Goal: Task Accomplishment & Management: Use online tool/utility

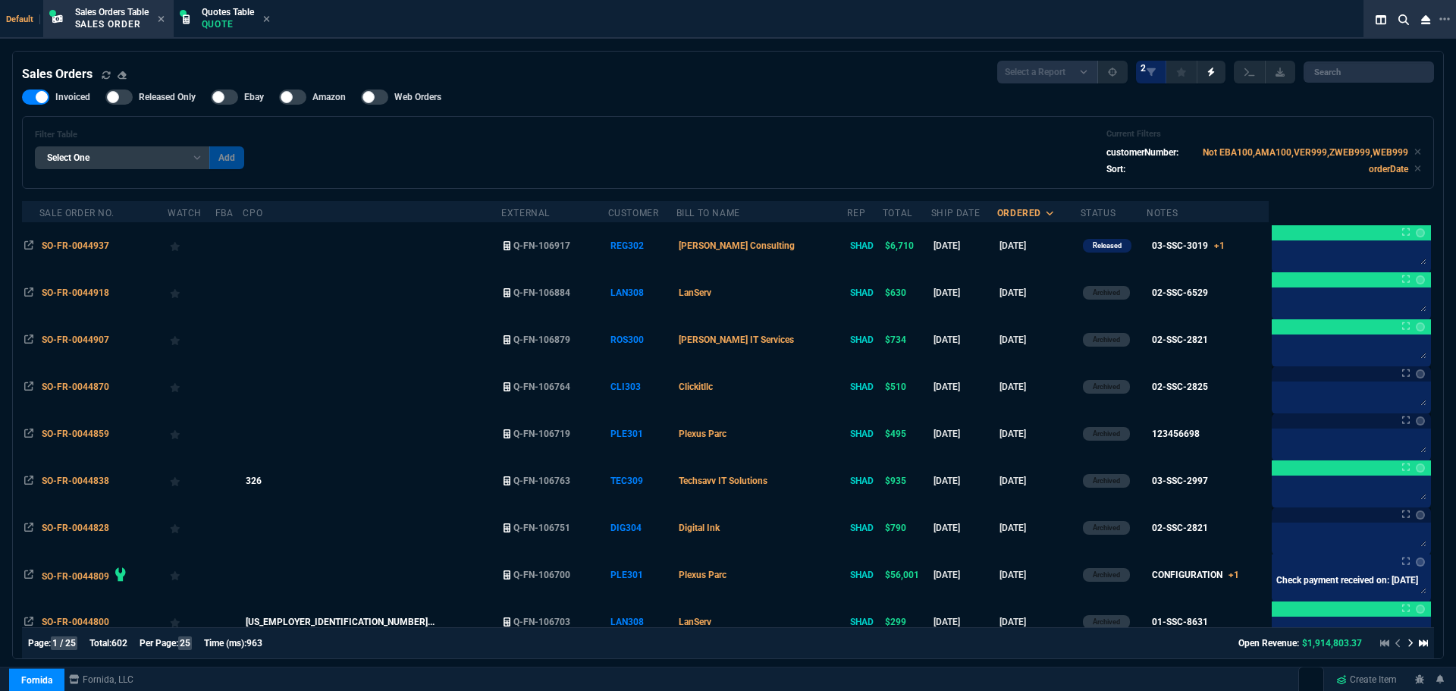
select select "4: SHAD"
select select
click at [212, 23] on p "Quote" at bounding box center [228, 24] width 52 height 12
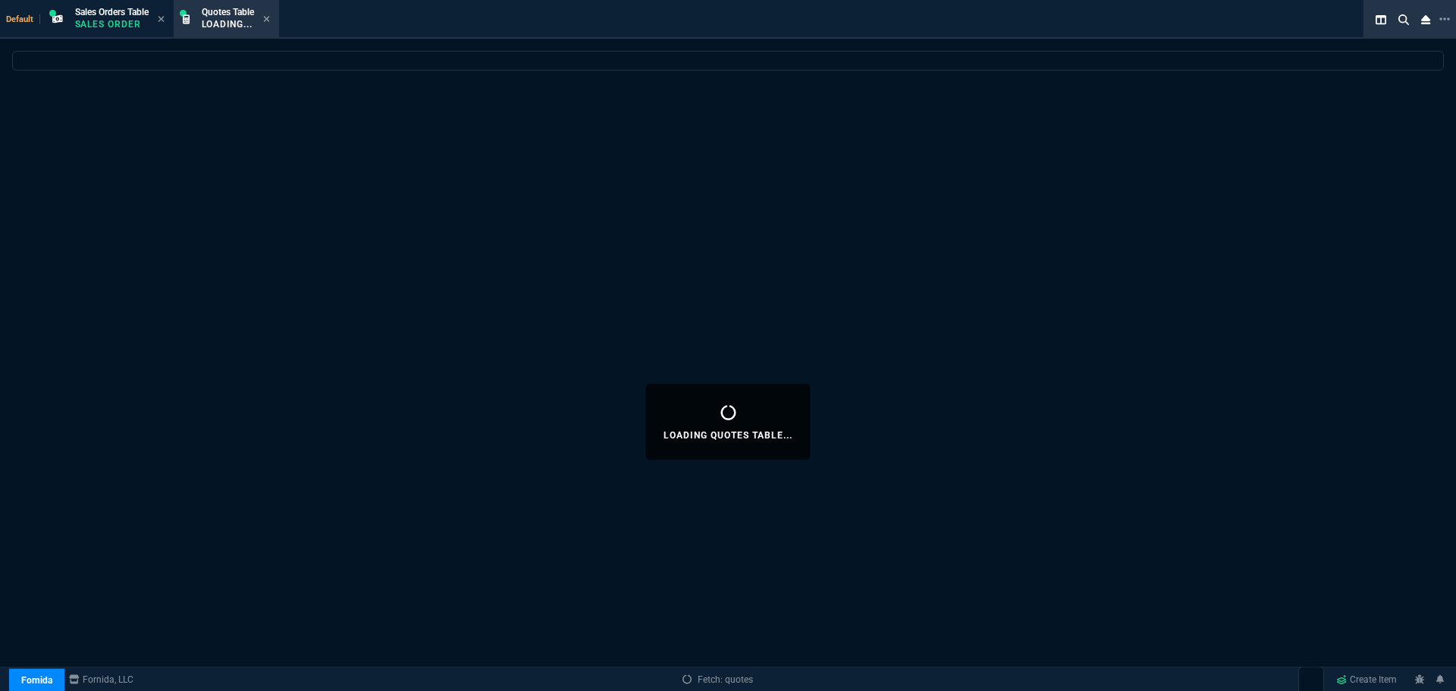
select select
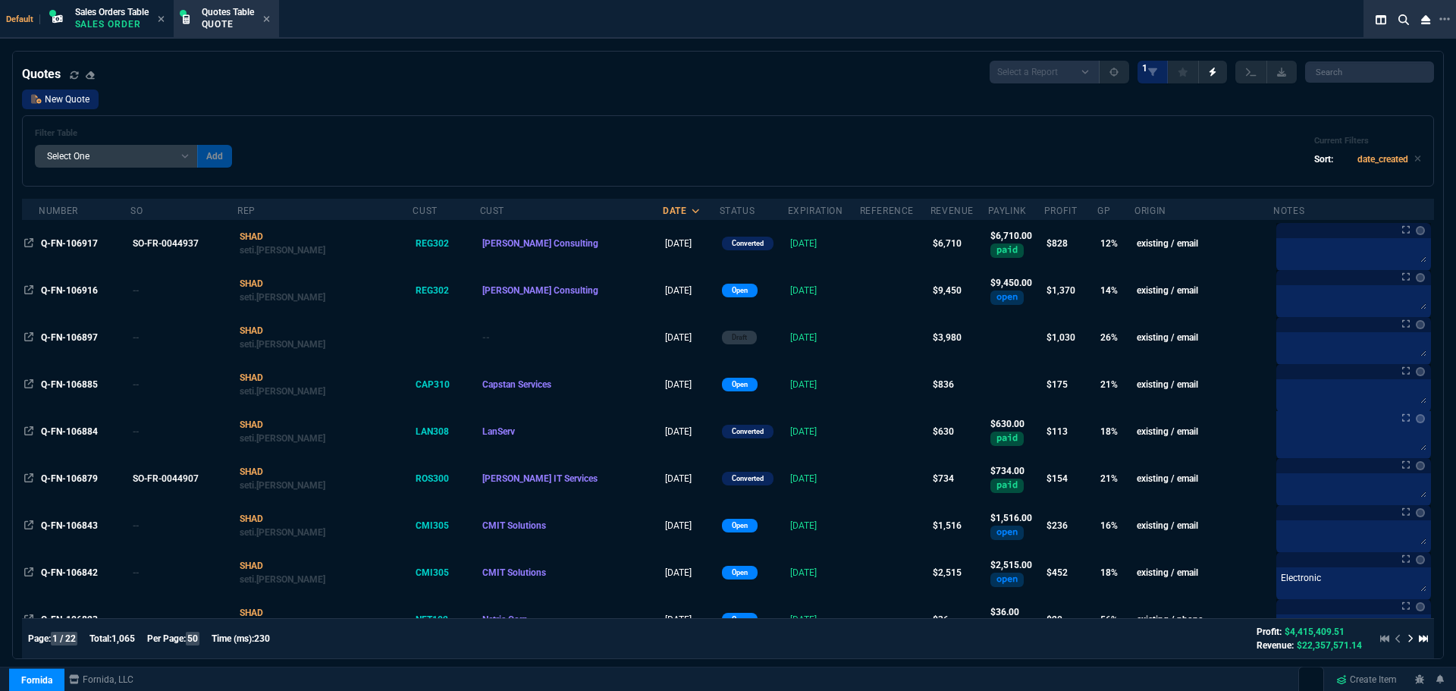
click at [53, 100] on link "New Quote" at bounding box center [60, 99] width 77 height 20
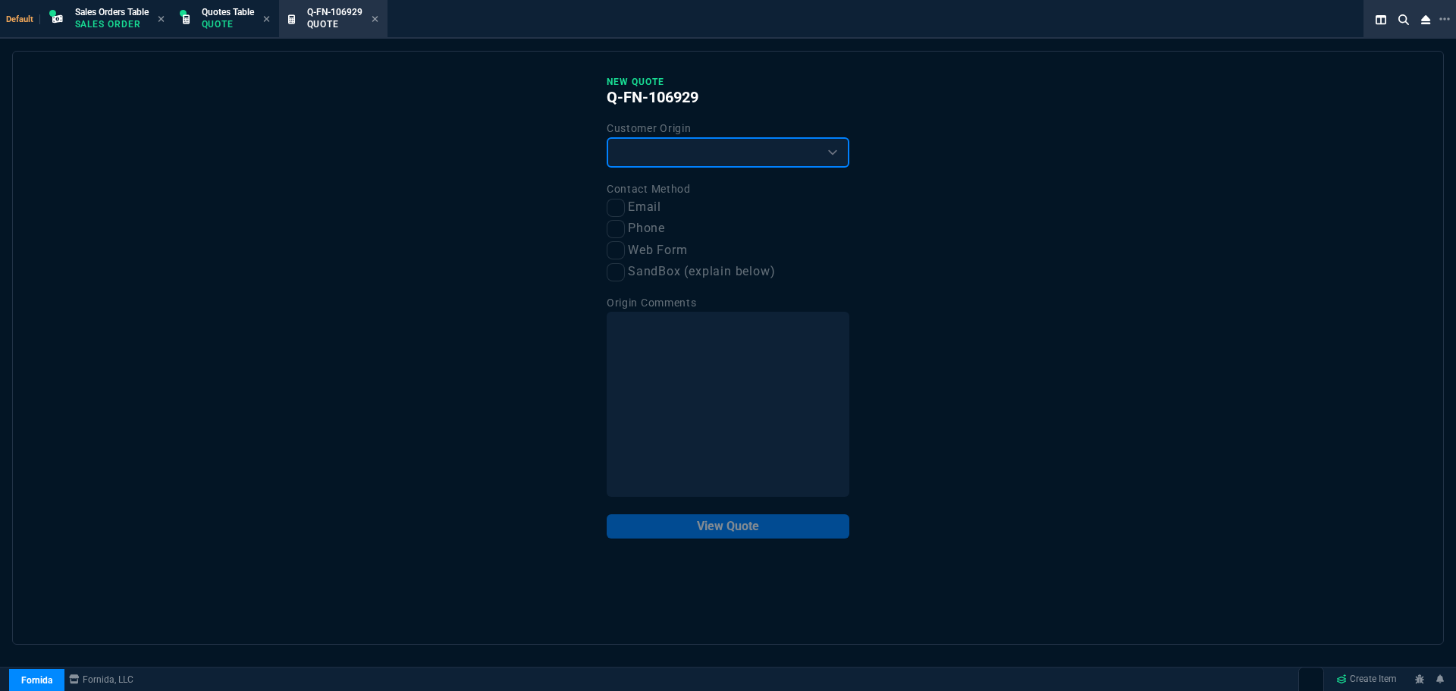
click at [642, 154] on select "Existing Customer Amazon Lead (first order) Website Lead (first order) Called (…" at bounding box center [728, 152] width 243 height 30
select select "existing"
click at [607, 138] on select "Existing Customer Amazon Lead (first order) Website Lead (first order) Called (…" at bounding box center [728, 152] width 243 height 30
click at [617, 204] on input "Email" at bounding box center [616, 208] width 18 height 18
checkbox input "true"
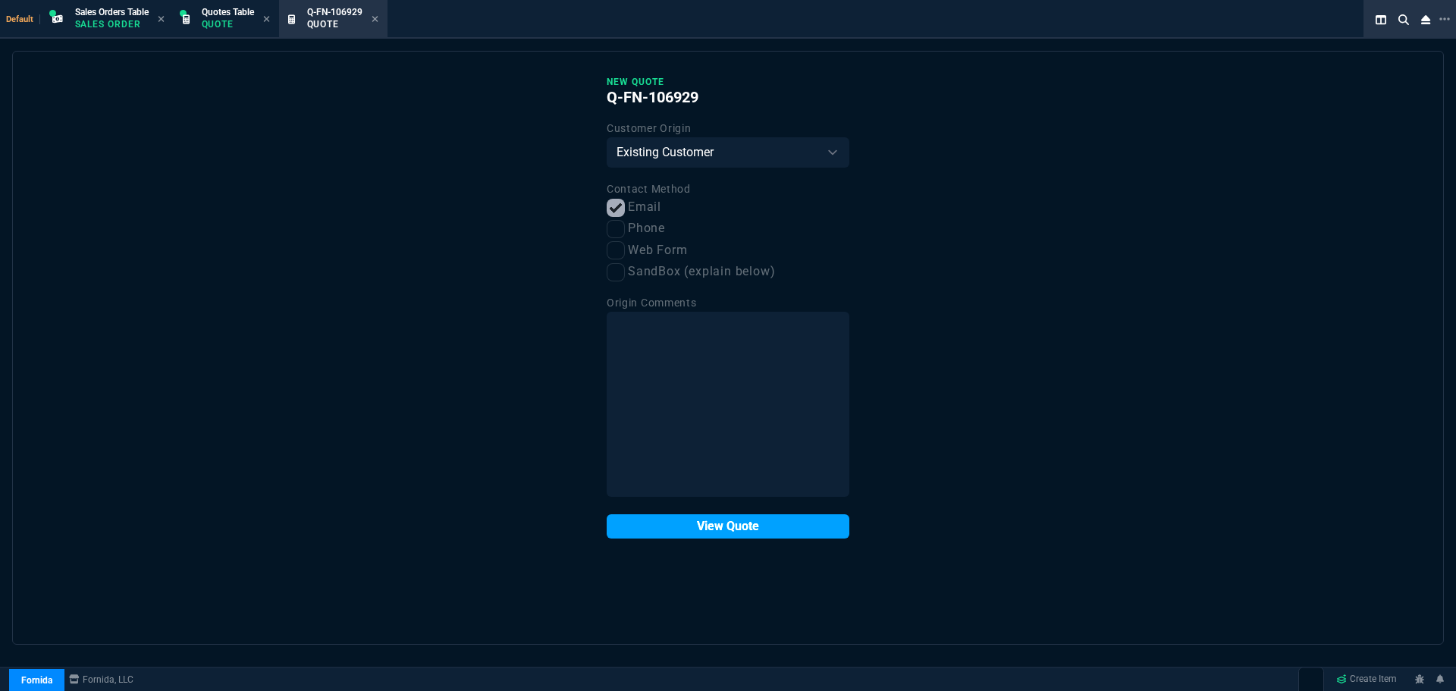
click at [718, 516] on button "View Quote" at bounding box center [728, 526] width 243 height 24
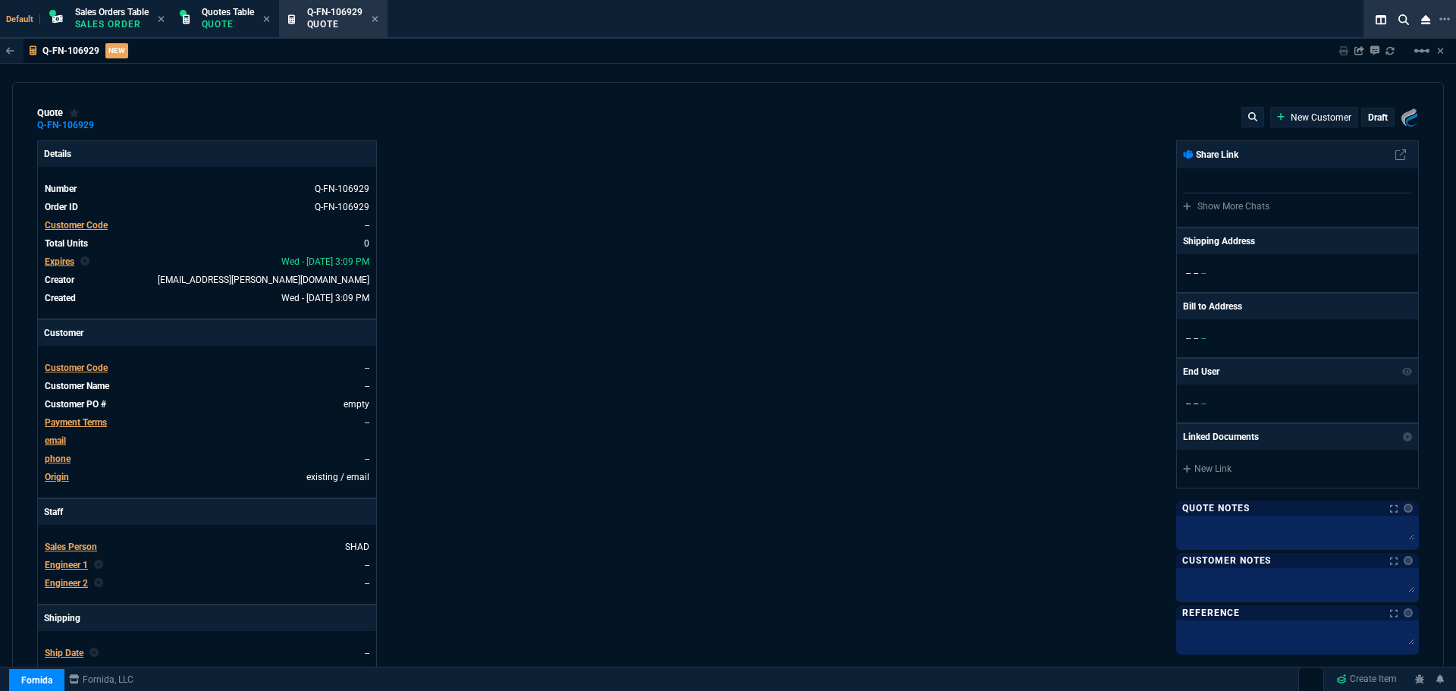
click at [65, 367] on span "Customer Code" at bounding box center [76, 368] width 63 height 11
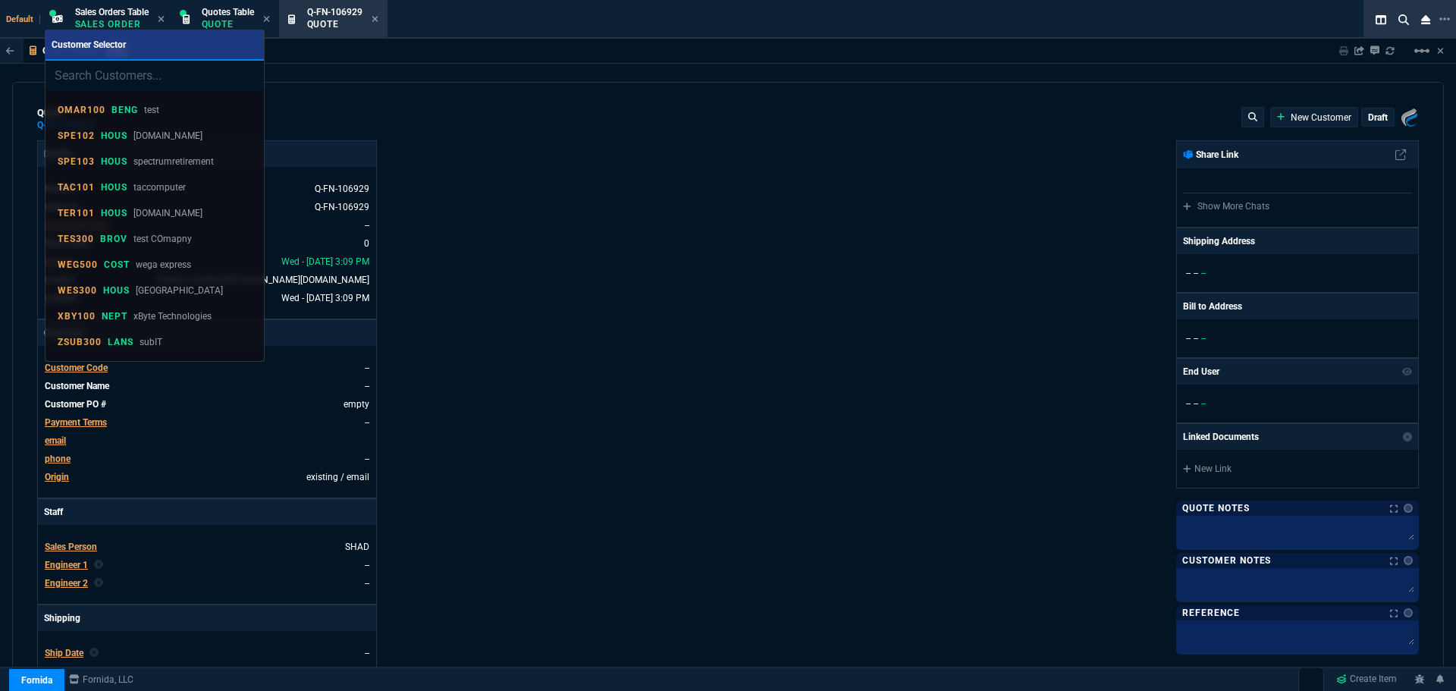
click at [71, 75] on input "search" at bounding box center [155, 76] width 218 height 30
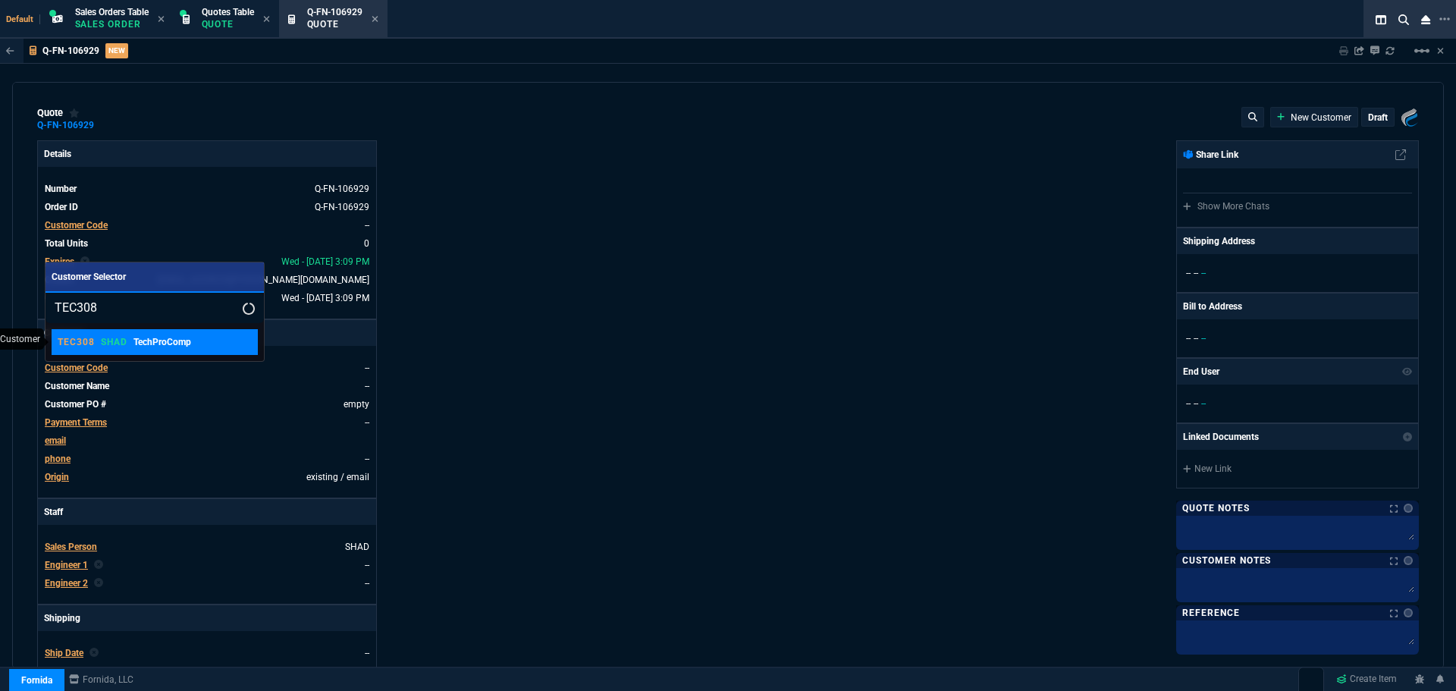
type input "TEC308"
click at [92, 337] on p "TEC308" at bounding box center [76, 342] width 37 height 12
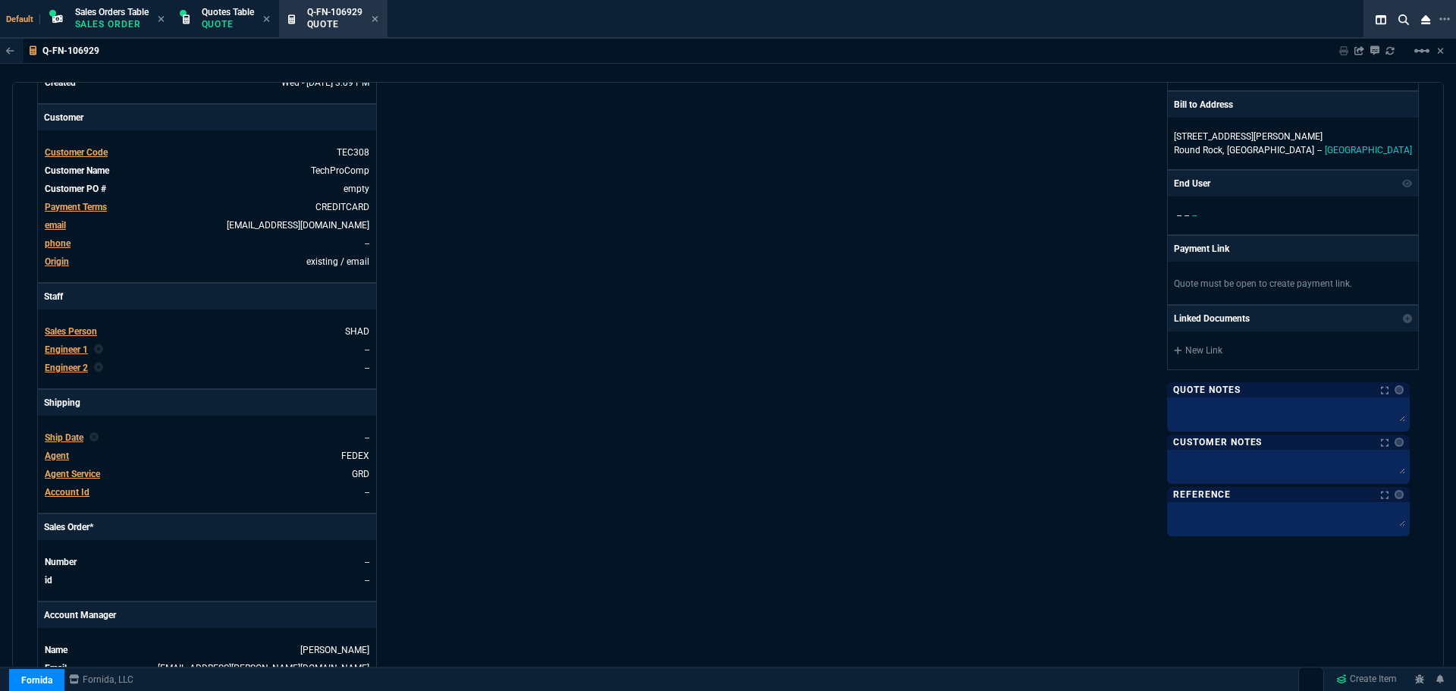
scroll to position [455, 0]
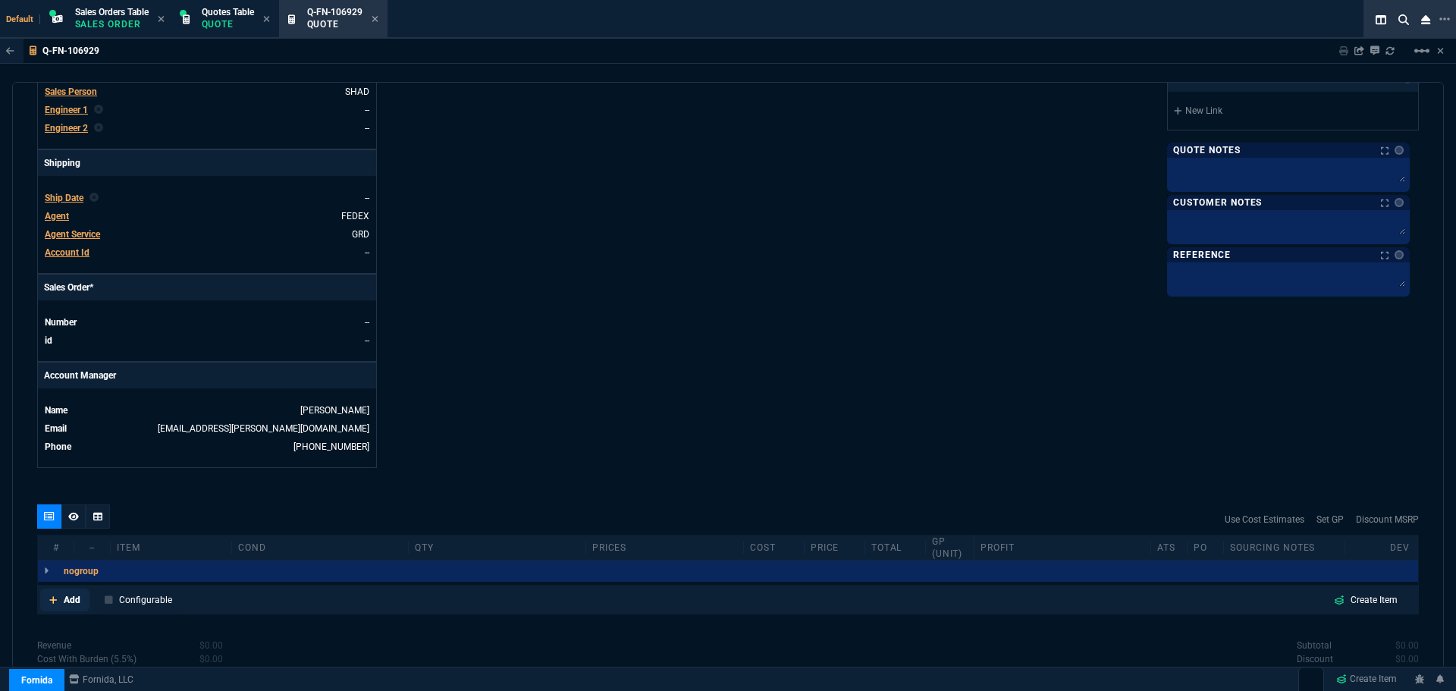
click at [63, 601] on link "Add" at bounding box center [64, 600] width 49 height 23
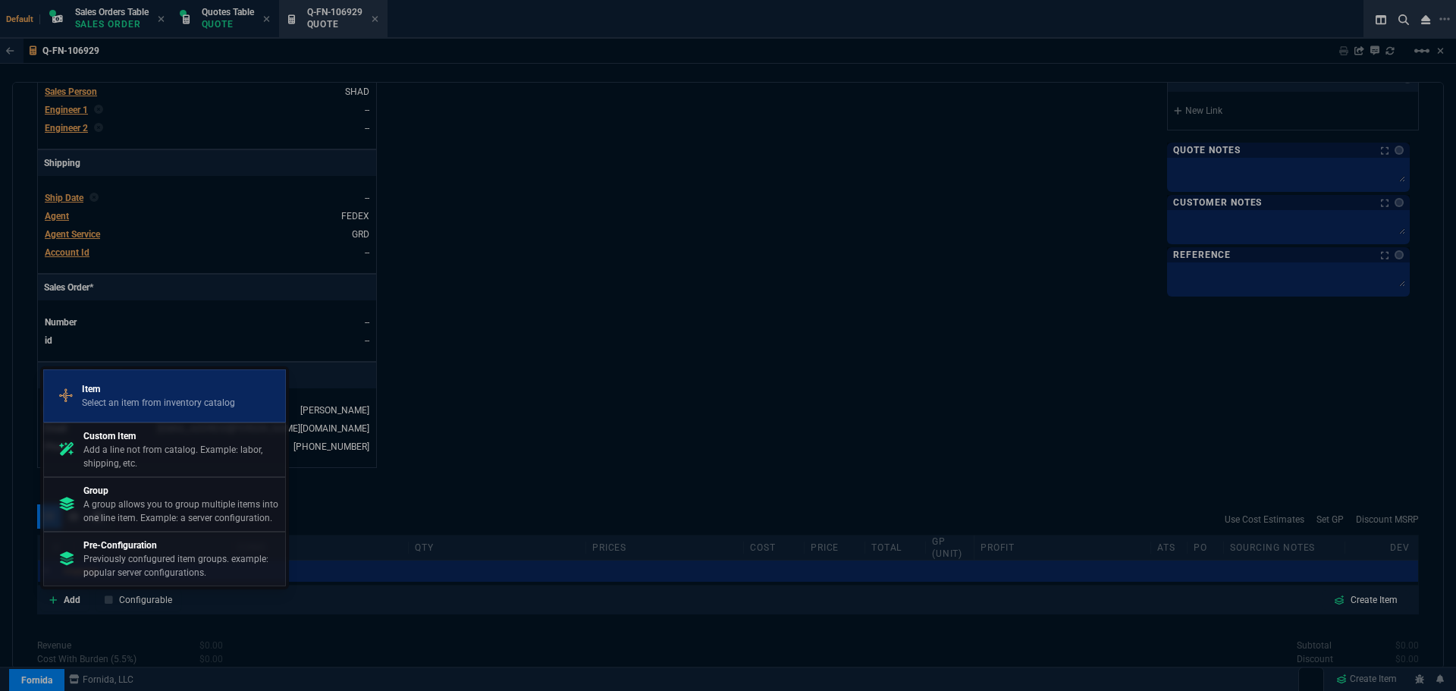
click at [136, 409] on div "Item Select an item from inventory catalog" at bounding box center [164, 395] width 229 height 39
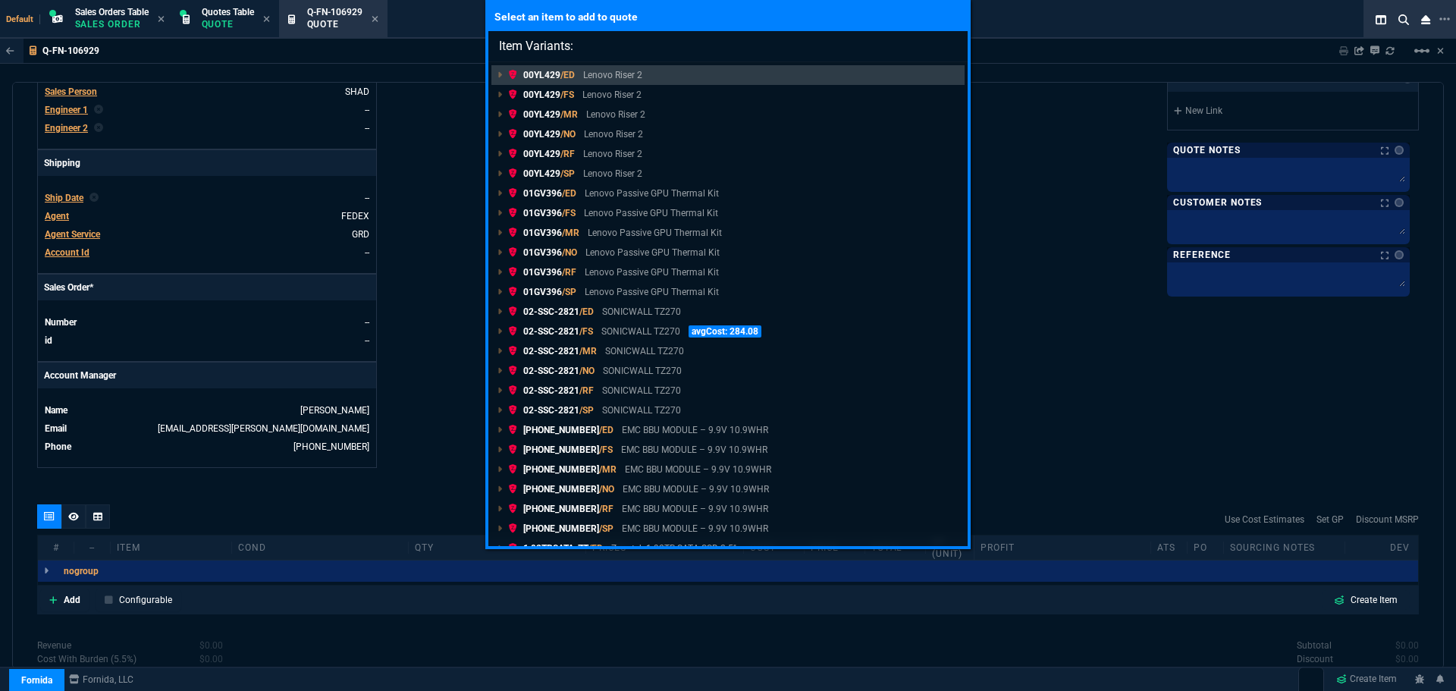
click at [638, 46] on input "Item Variants:" at bounding box center [727, 46] width 479 height 30
paste input "R7J39A"
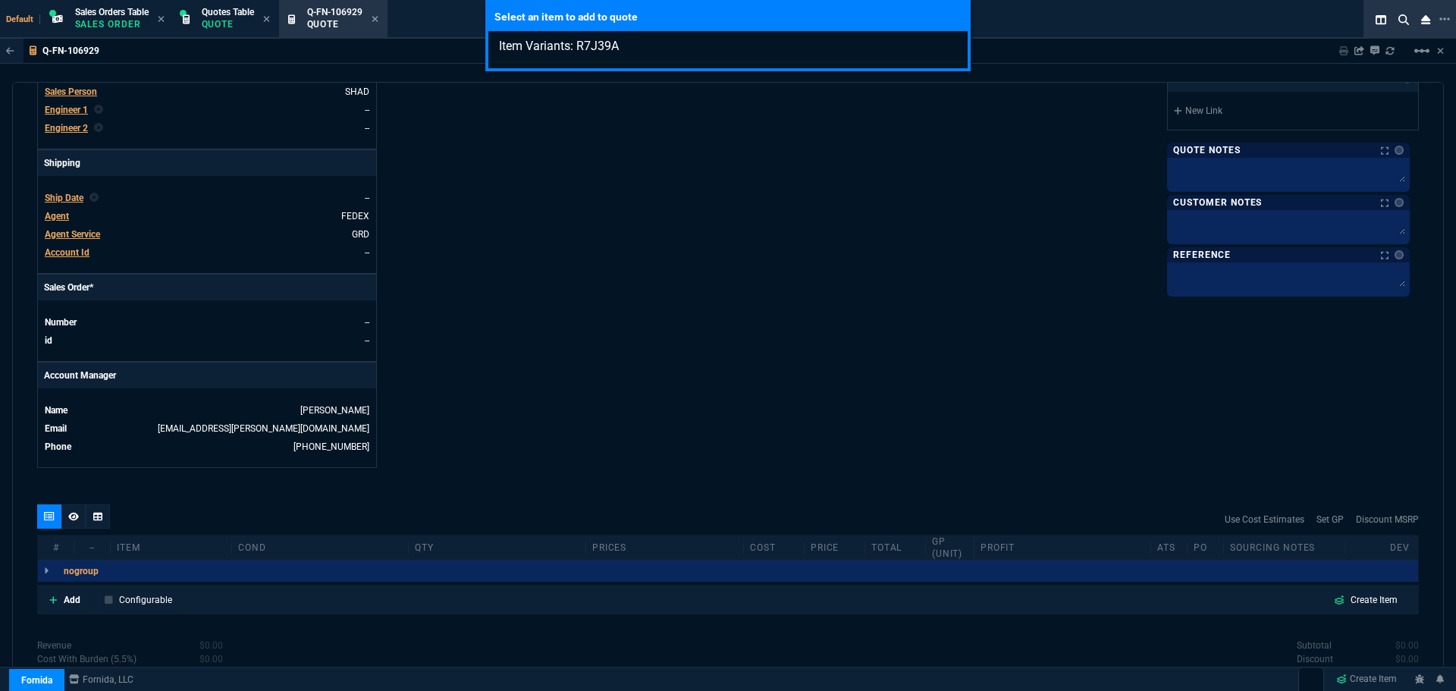
type input "Item Variants: R7J39A"
click at [72, 601] on div "Select an item to add to quote Item Variants: R7J39A" at bounding box center [728, 345] width 1456 height 691
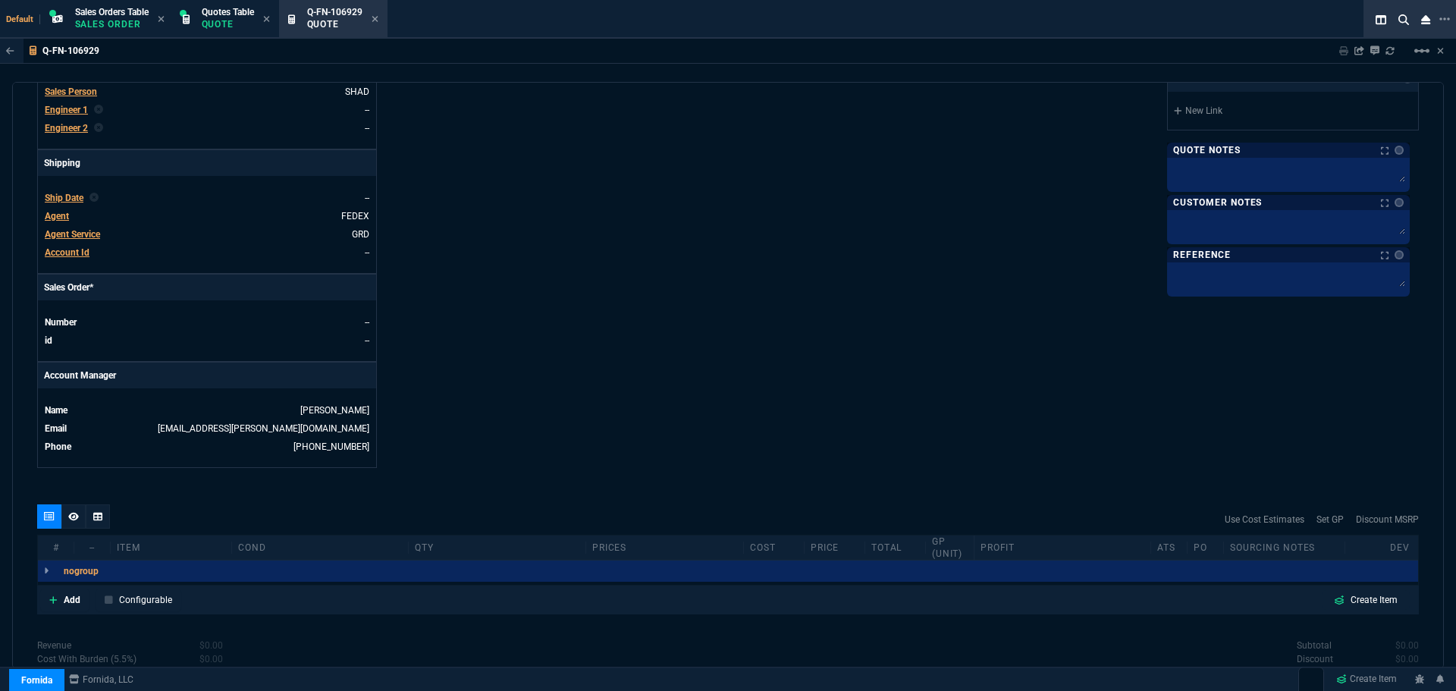
click at [72, 601] on p "Add" at bounding box center [72, 600] width 17 height 14
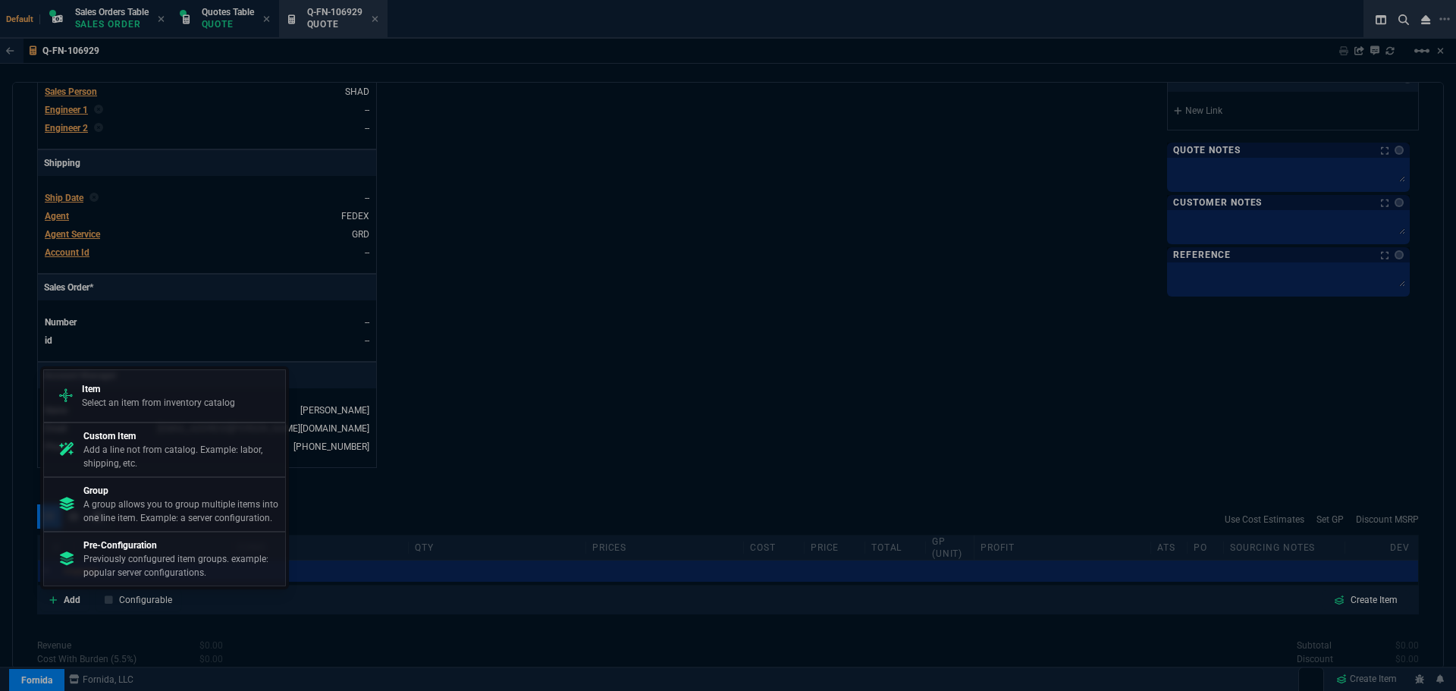
drag, startPoint x: 137, startPoint y: 454, endPoint x: 794, endPoint y: 95, distance: 749.4
click at [137, 454] on p "Add a line not from catalog. Example: labor, shipping, etc." at bounding box center [181, 456] width 196 height 27
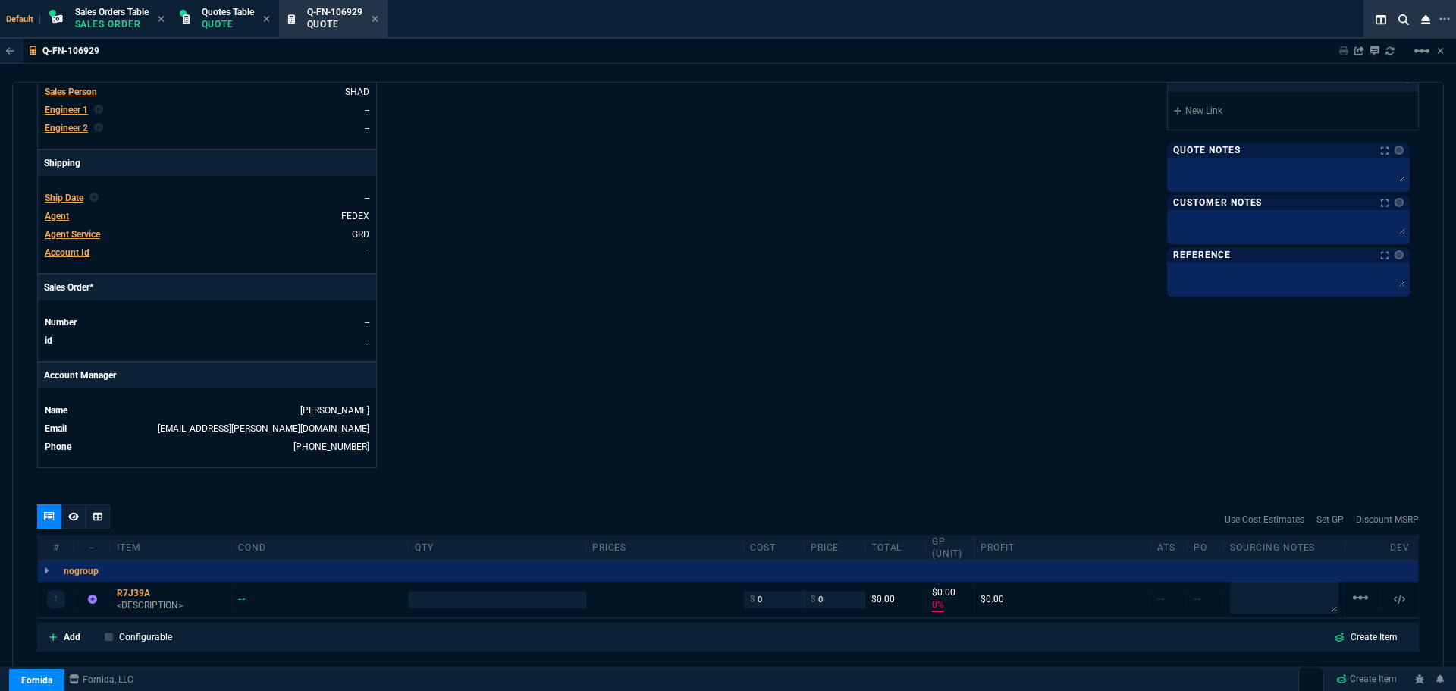
type input "0"
click at [129, 591] on div "R7J39A" at bounding box center [171, 593] width 108 height 12
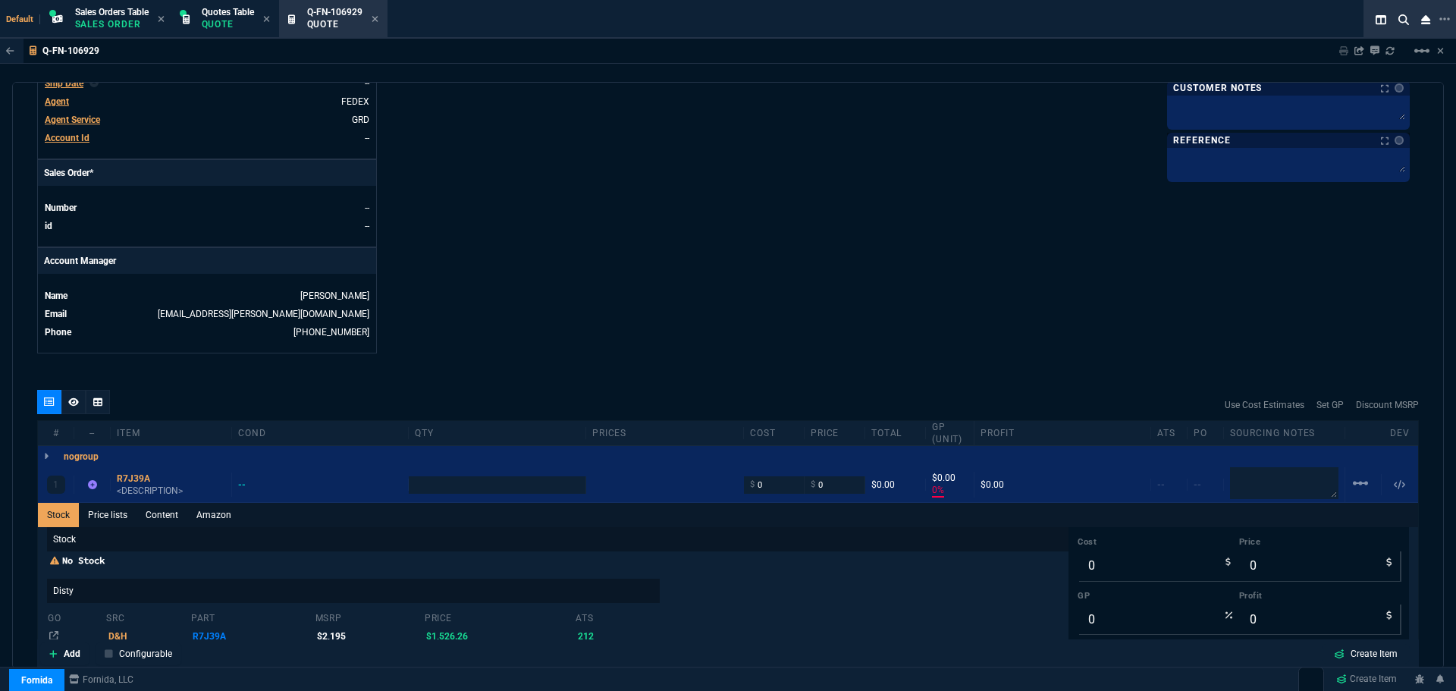
scroll to position [758, 0]
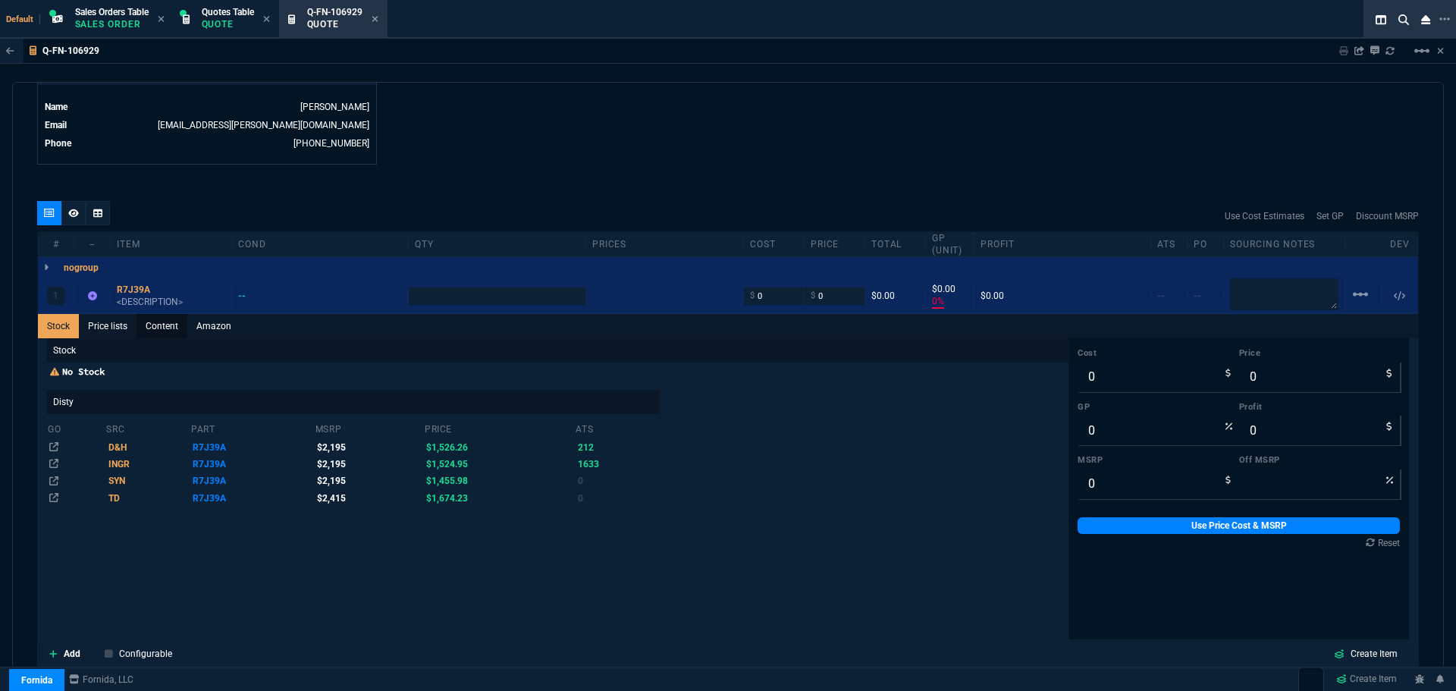
click at [165, 325] on link "Content" at bounding box center [162, 326] width 51 height 24
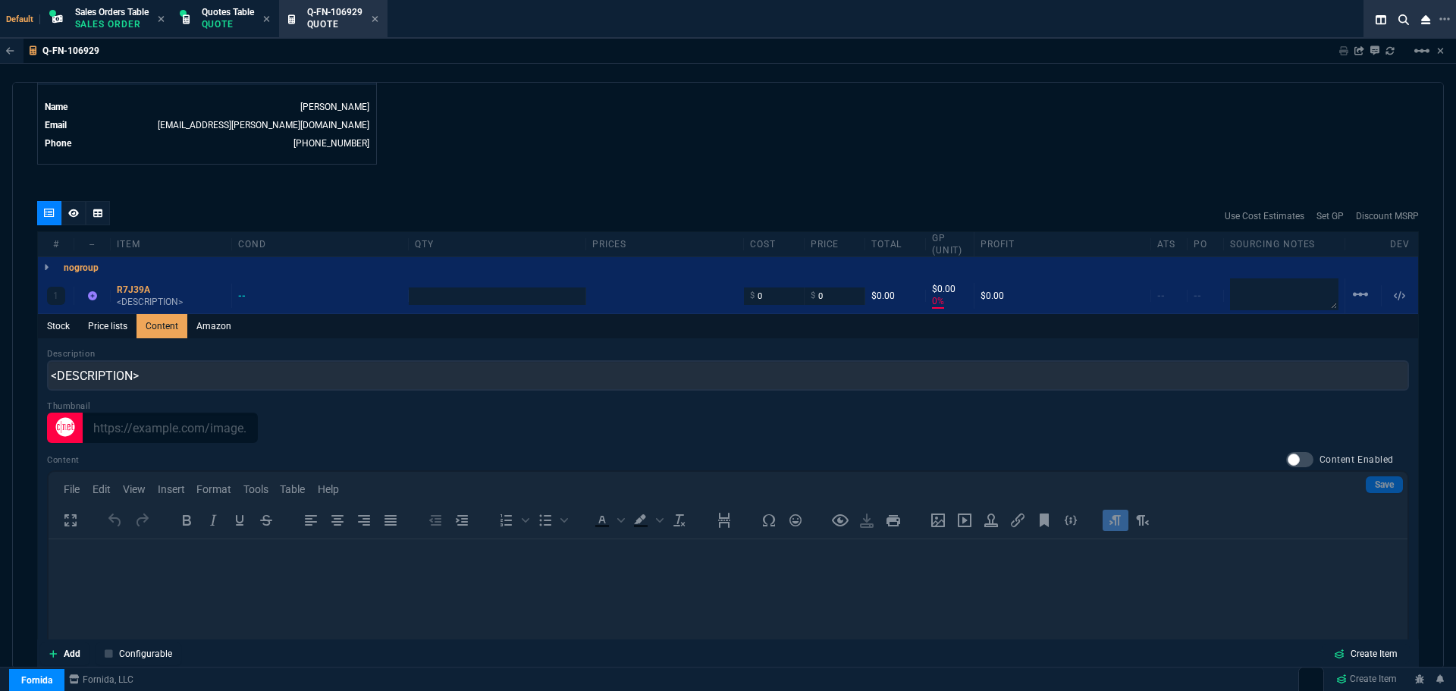
scroll to position [0, 0]
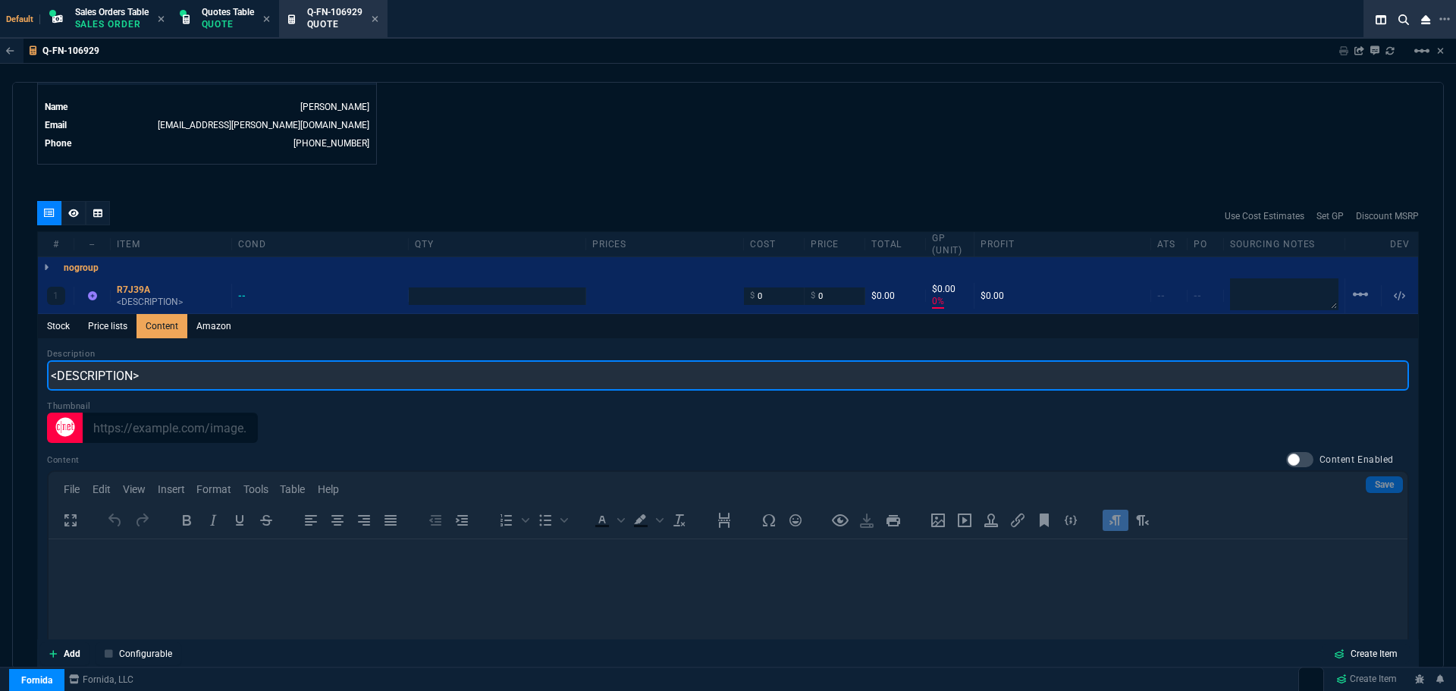
click at [162, 381] on input "<DESCRIPTION>" at bounding box center [728, 375] width 1362 height 30
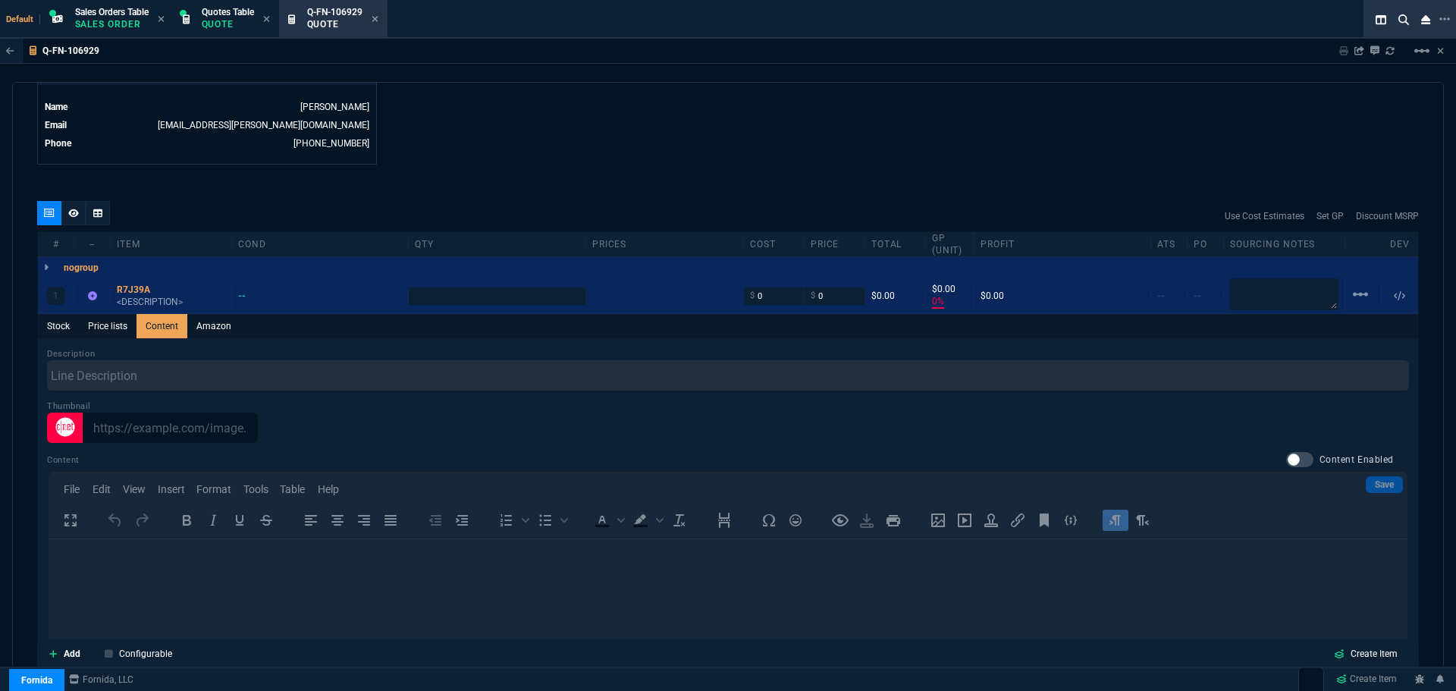
type input "1"
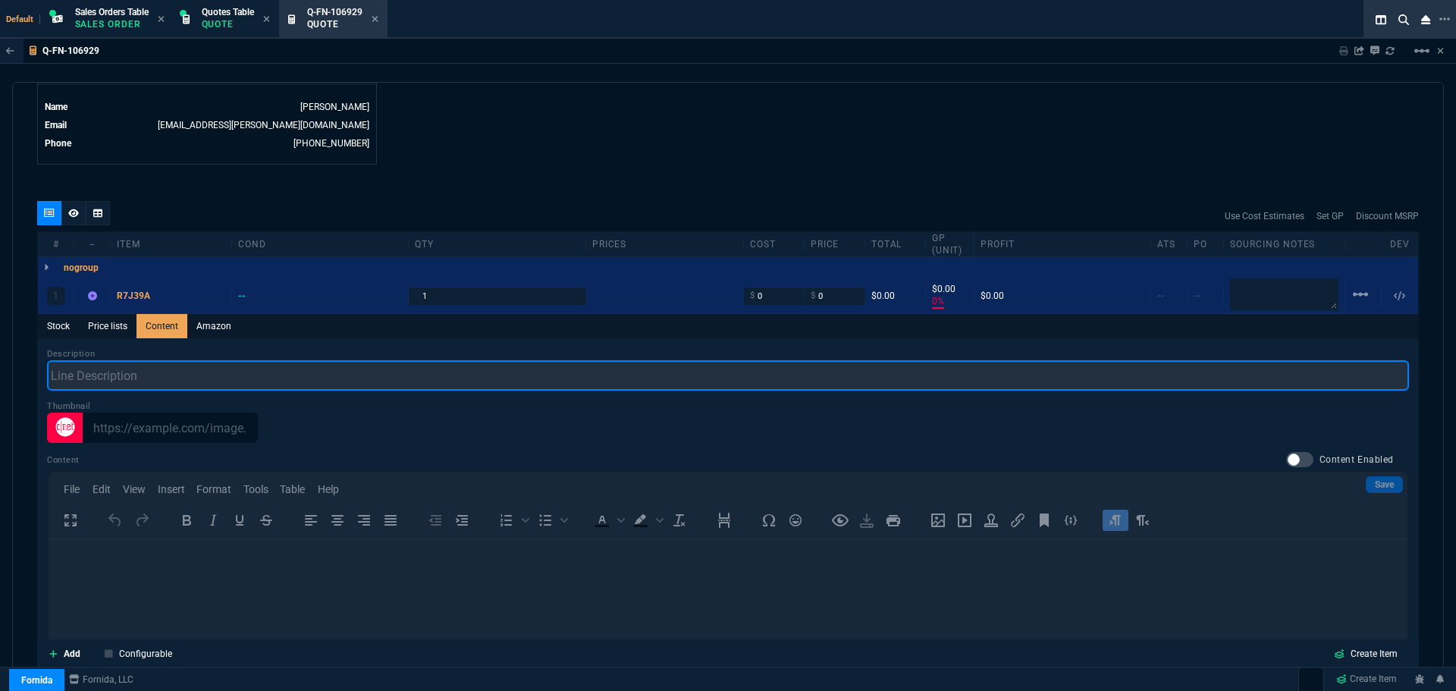
click at [170, 373] on input "text" at bounding box center [728, 375] width 1362 height 30
paste input "HPE AP-655 Tri Band 802.11ax 7.80 Gbit/s Wireless Access Point"
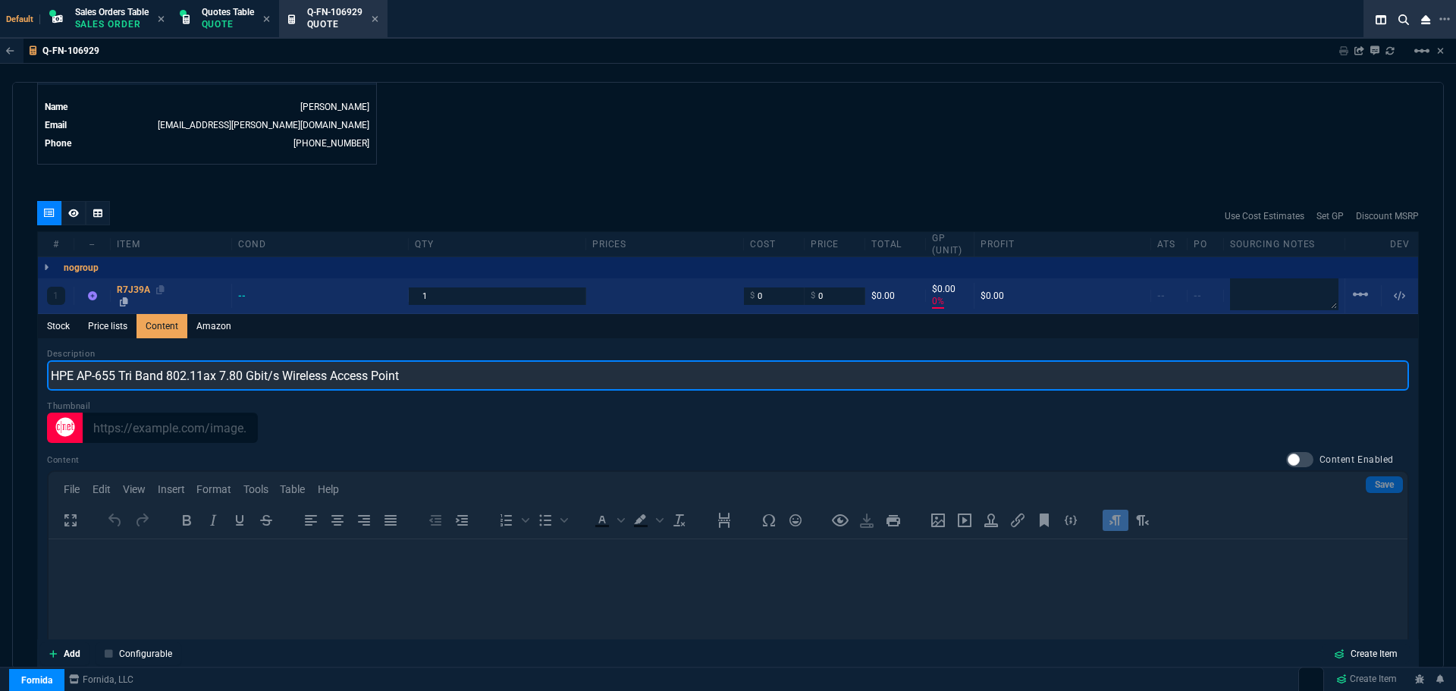
type input "HPE AP-655 Tri Band 802.11ax 7.80 Gbit/s Wireless Access Point"
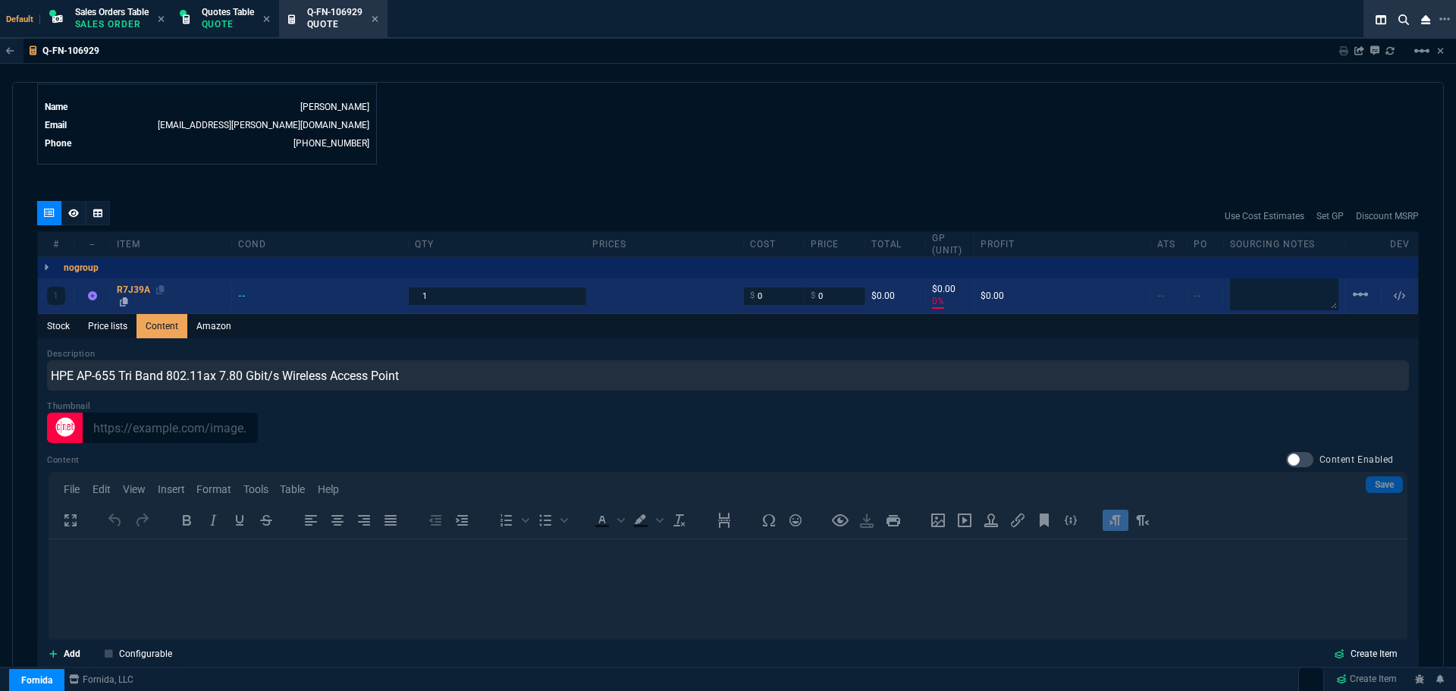
click at [139, 289] on div "R7J39A" at bounding box center [171, 290] width 108 height 12
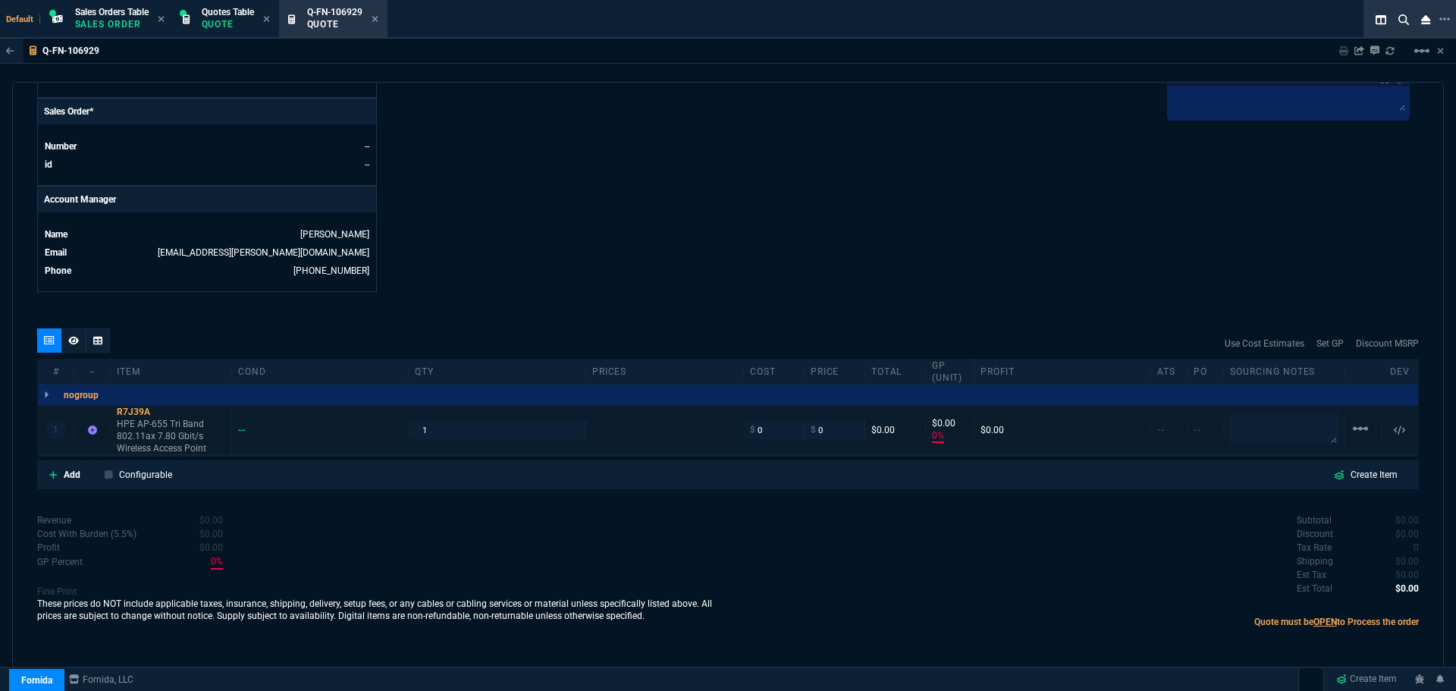
type input "0"
click at [438, 419] on div "1 R7J39A HPE AP-655 Tri Band 802.11ax 7.80 Gbit/s Wireless Access Point -- 1 $ …" at bounding box center [728, 430] width 1380 height 49
click at [435, 428] on input "1" at bounding box center [497, 429] width 164 height 17
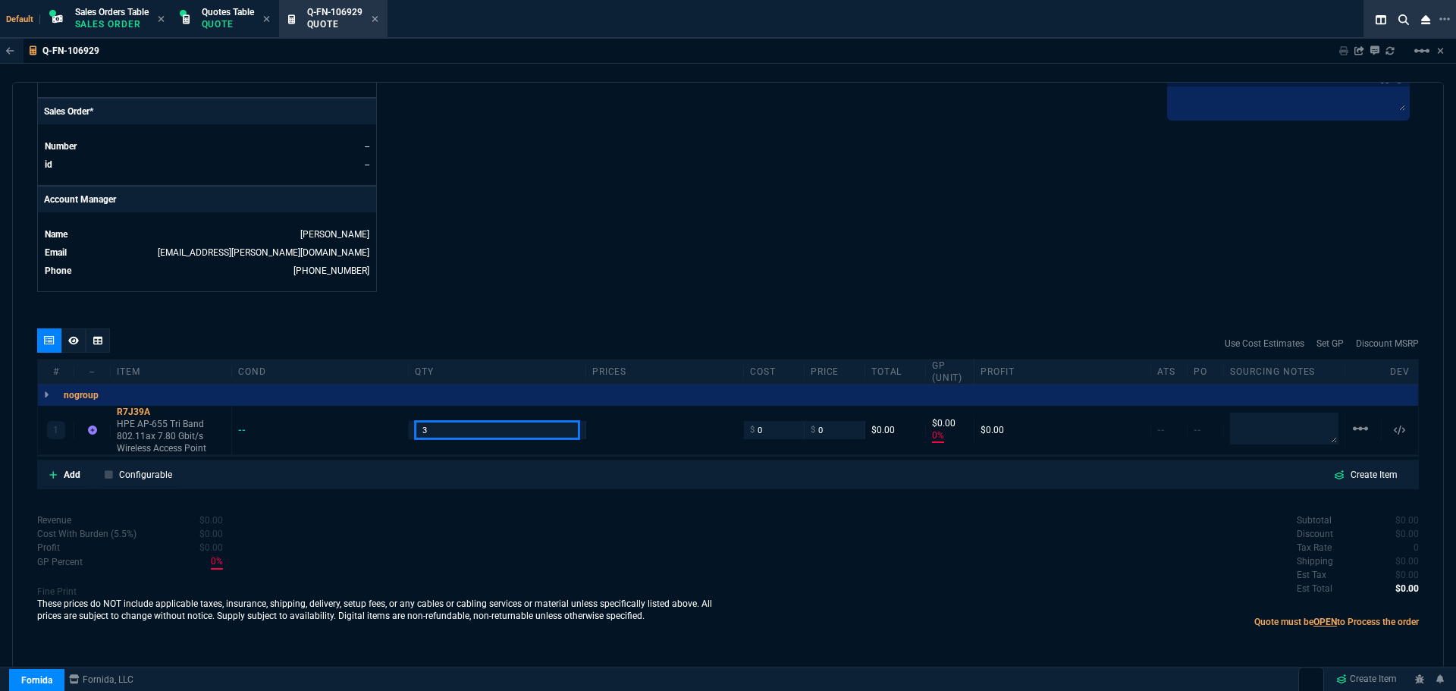
type input "3"
click at [165, 411] on icon at bounding box center [160, 411] width 8 height 9
click at [161, 410] on icon at bounding box center [160, 411] width 8 height 9
click at [773, 432] on input "0" at bounding box center [774, 429] width 48 height 17
type input "1484.69"
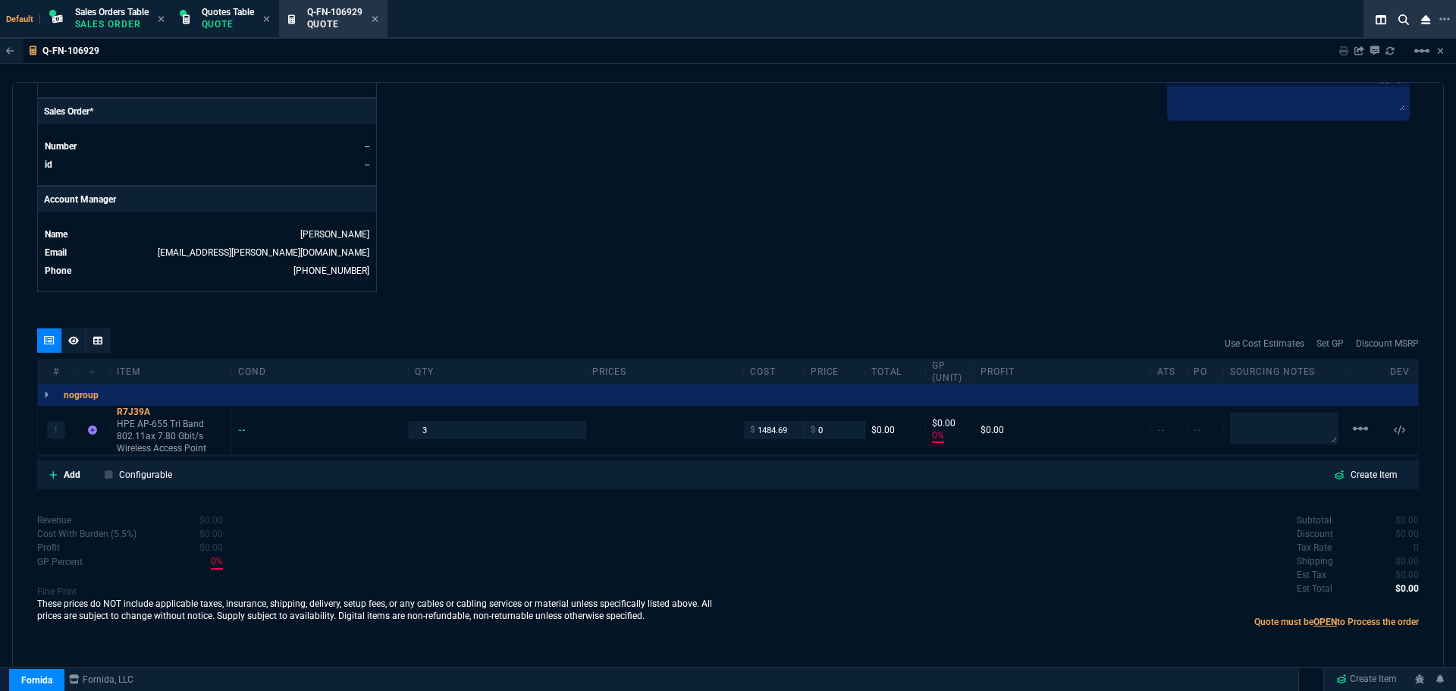
type input "1484.69"
type input "-100"
type input "-1485"
click at [137, 415] on div "R7J39A" at bounding box center [171, 412] width 108 height 12
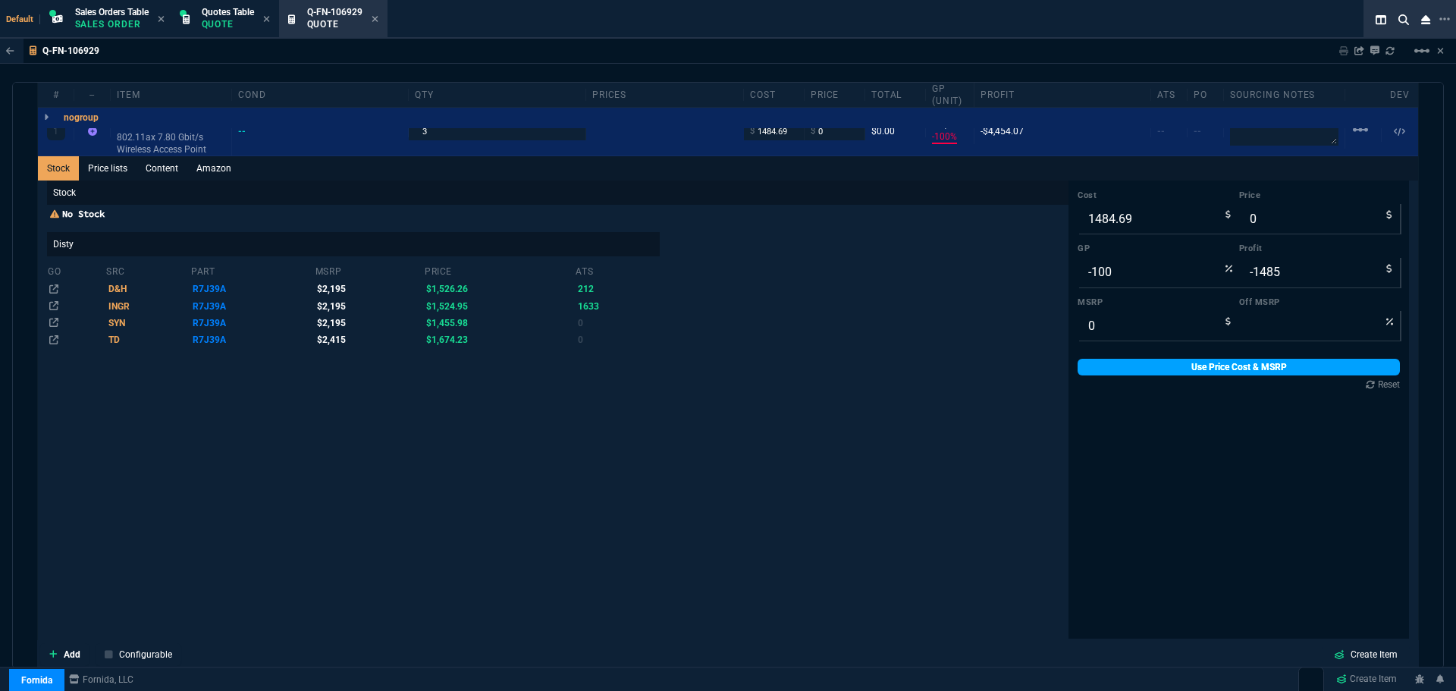
scroll to position [934, 0]
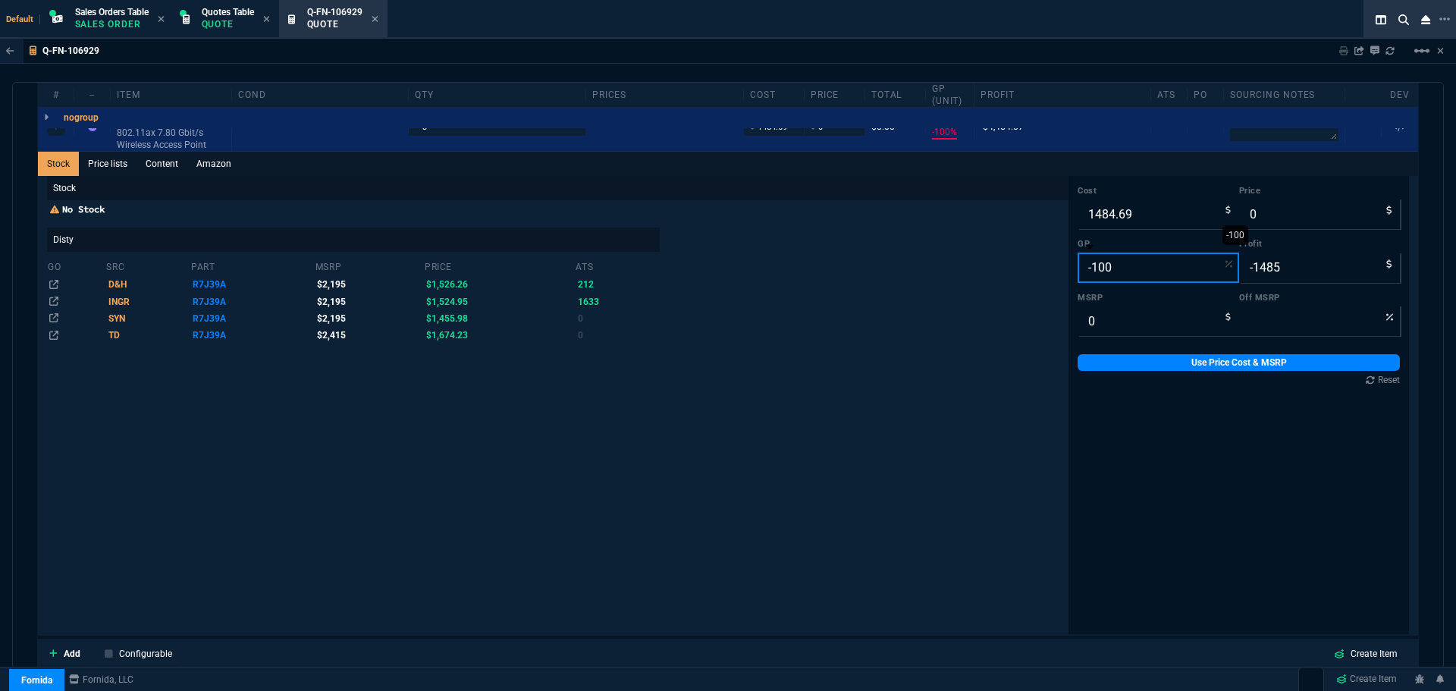
click at [1124, 268] on input "-100" at bounding box center [1159, 268] width 162 height 30
type input "2"
type input "1515"
type input "30"
type input "25"
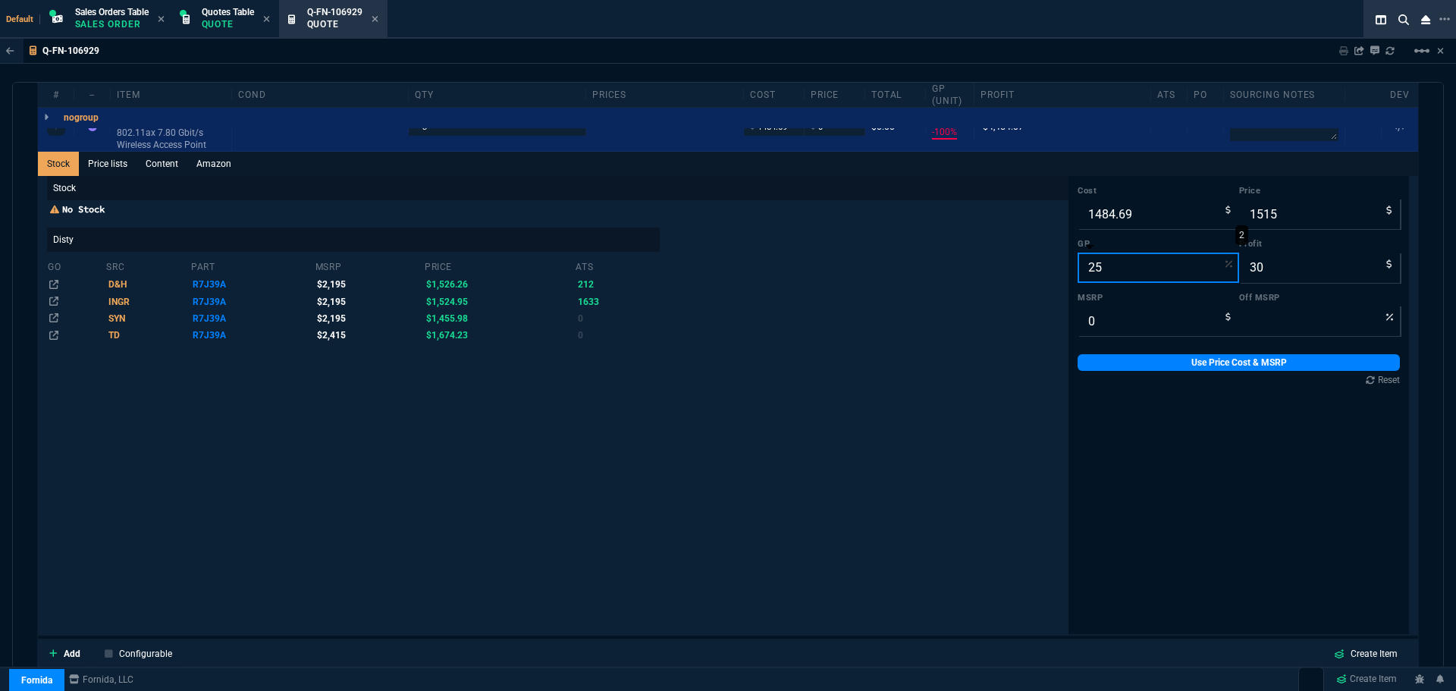
type input "1980"
type input "495"
type input "2"
type input "1515"
type input "30"
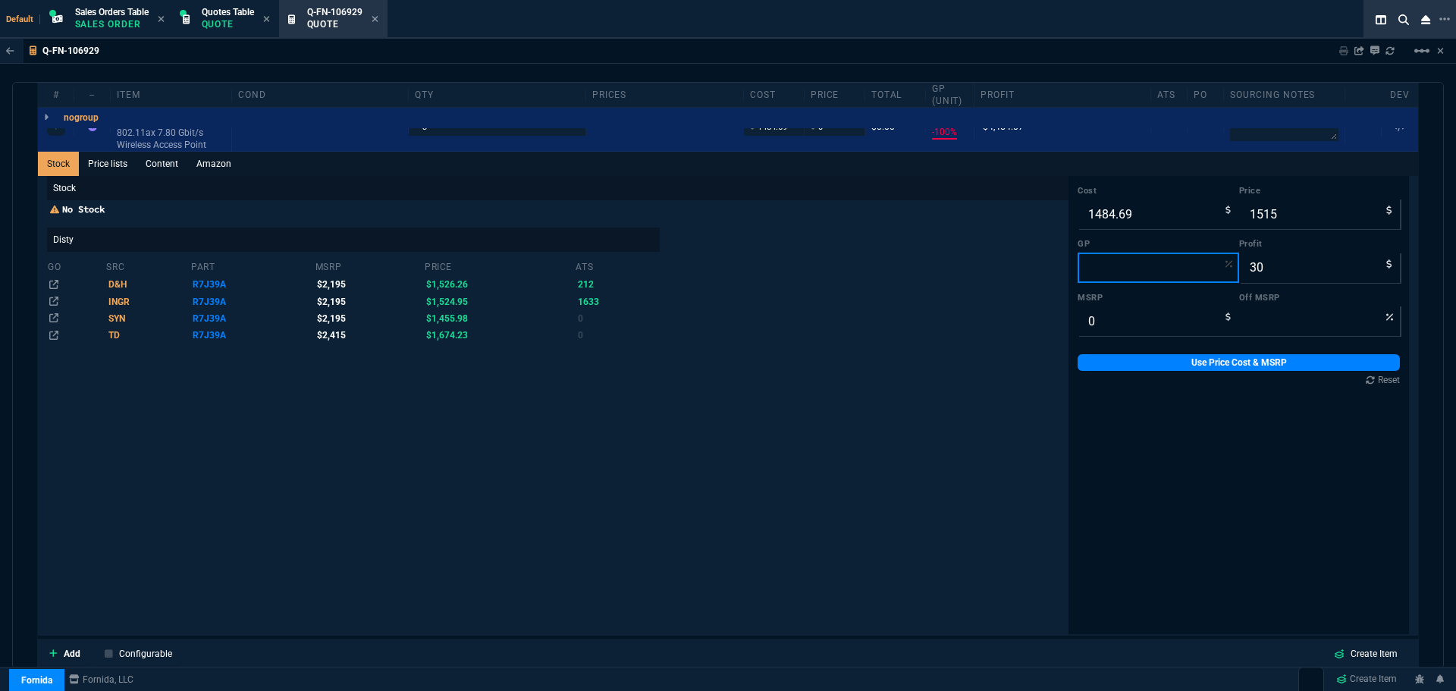
type input "1485"
type input "0"
type input "2"
type input "1515"
type input "30"
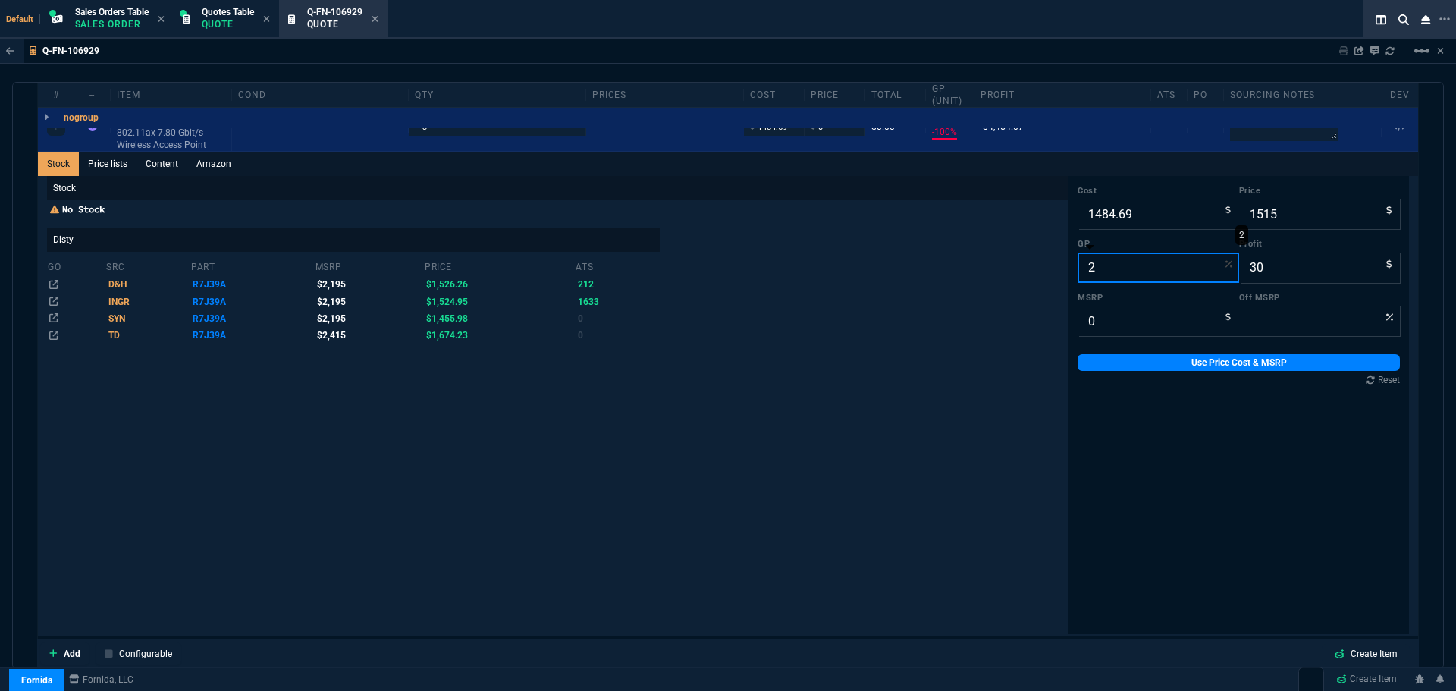
type input "20"
type input "1856"
type input "371"
type input "20"
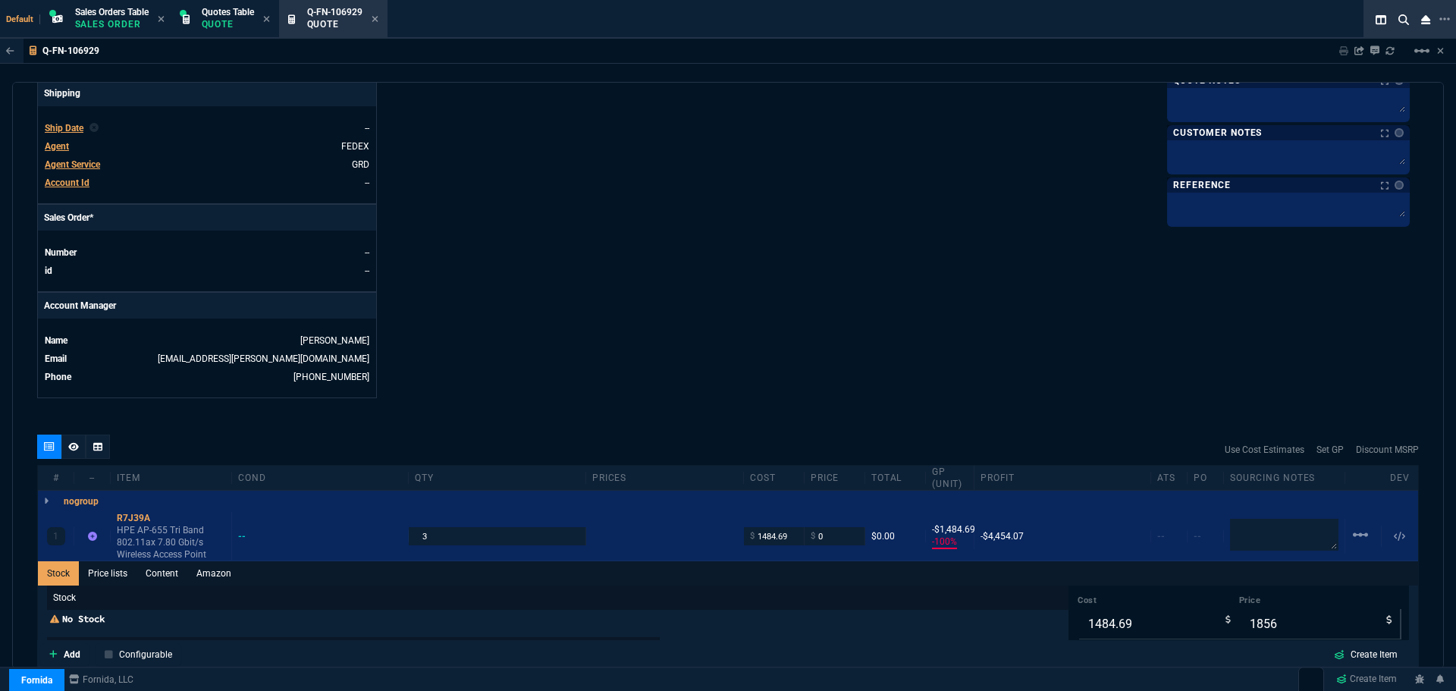
scroll to position [479, 0]
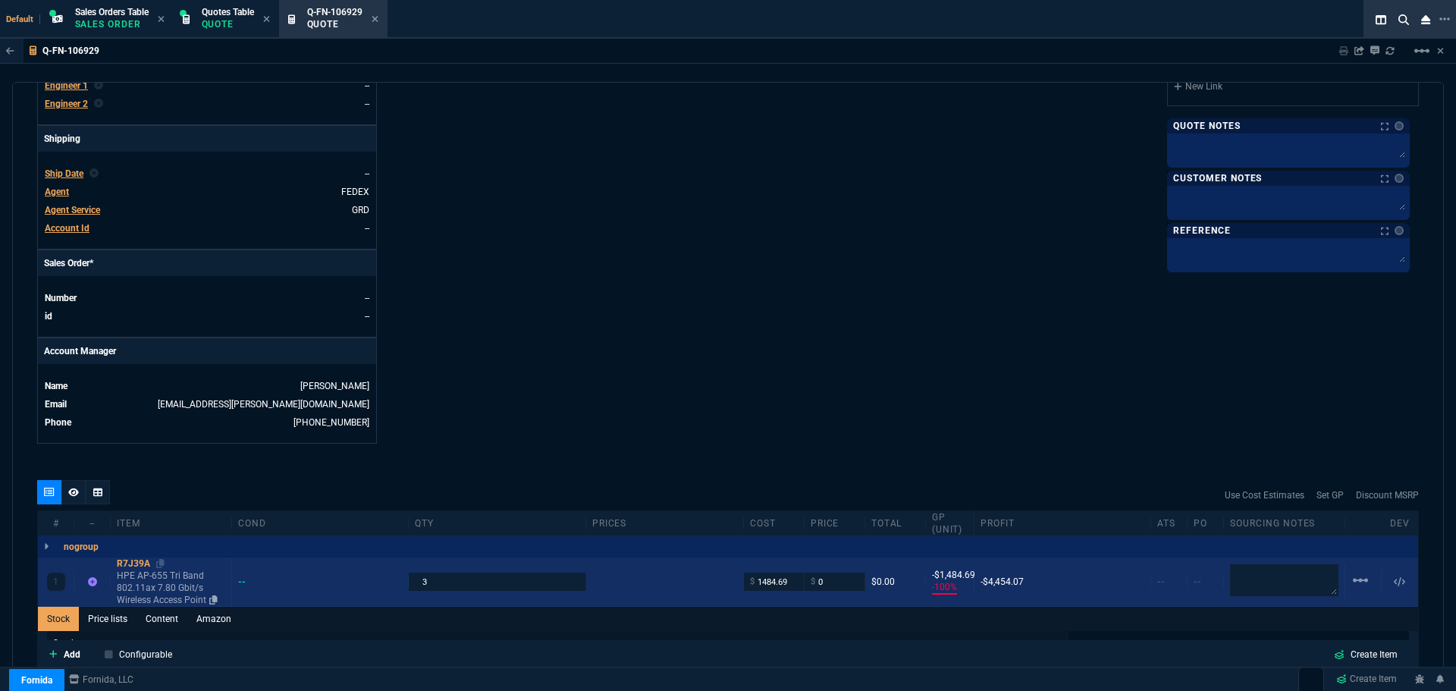
click at [140, 561] on div "R7J39A" at bounding box center [171, 563] width 108 height 12
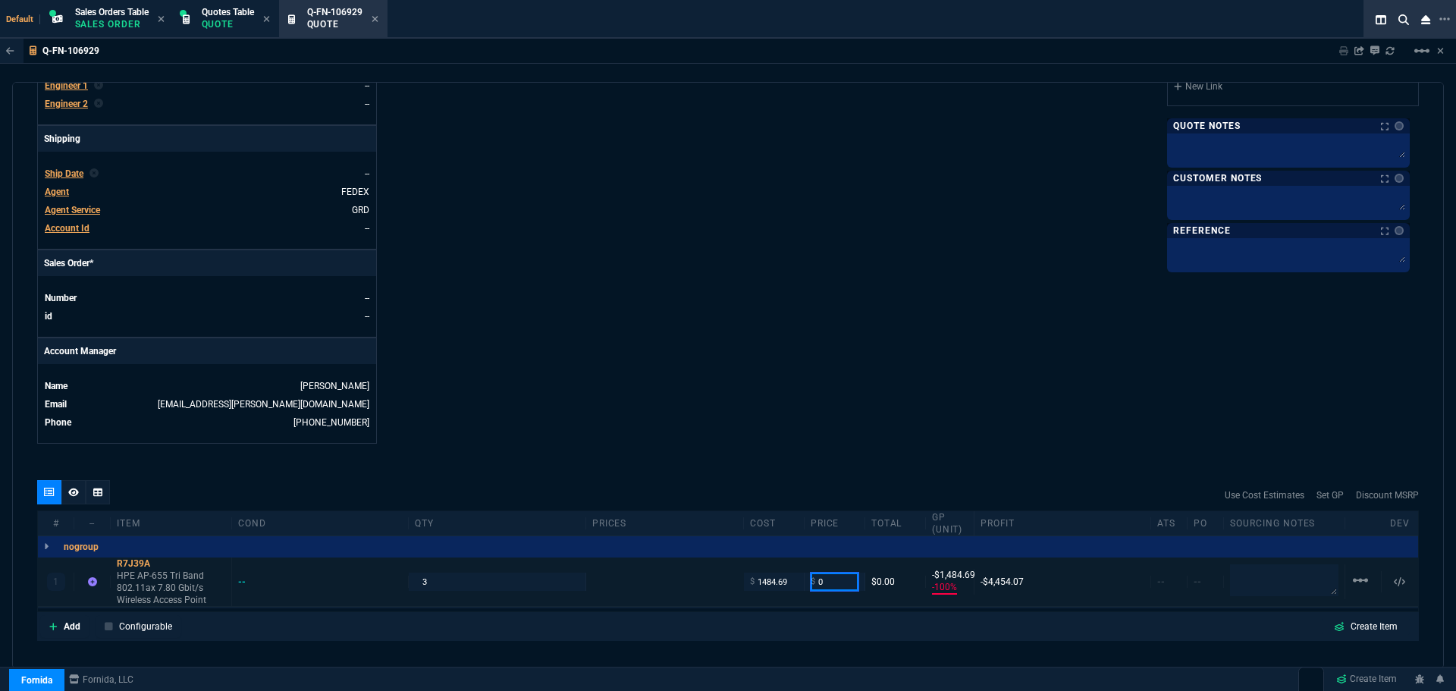
click at [840, 584] on input "0" at bounding box center [835, 581] width 48 height 17
type input "1678"
click at [781, 381] on div "Fornida, LLC [STREET_ADDRESS] Share Link Show More Chats Shipping Address [STRE…" at bounding box center [1073, 52] width 691 height 783
type input "1678"
type input "12"
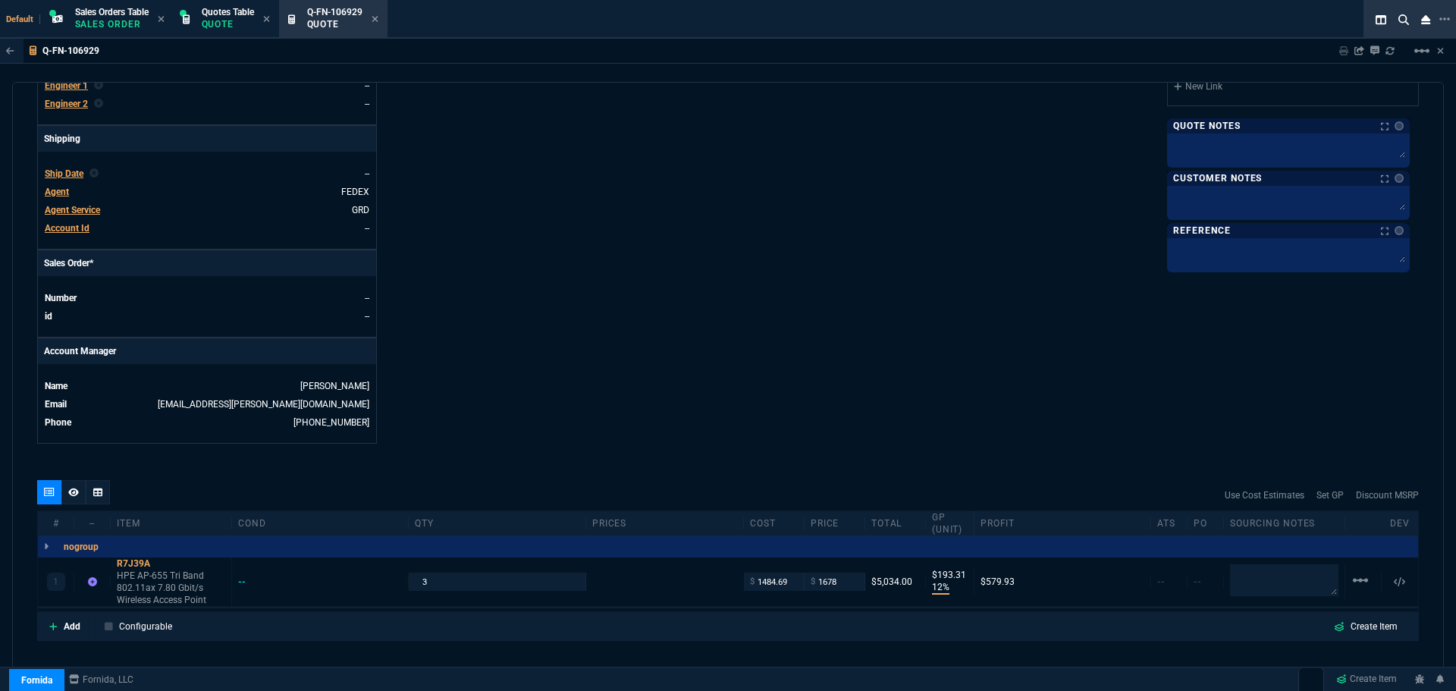
type input "193"
click at [162, 566] on icon at bounding box center [160, 563] width 8 height 9
